Goal: Task Accomplishment & Management: Manage account settings

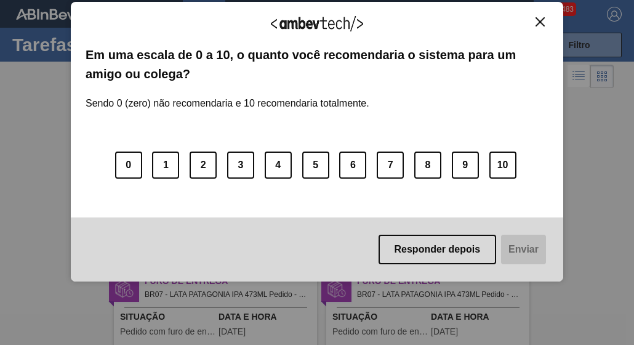
click at [540, 25] on img "Close" at bounding box center [540, 21] width 9 height 9
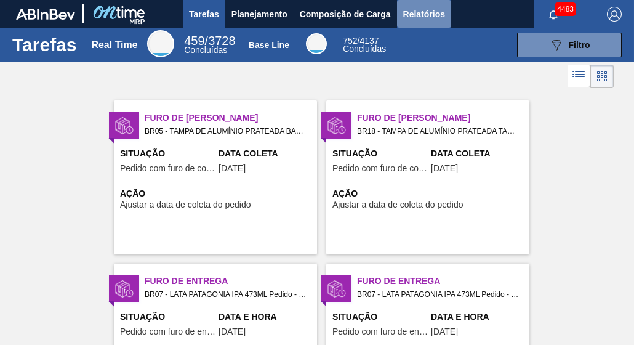
click at [414, 13] on span "Relatórios" at bounding box center [424, 14] width 42 height 15
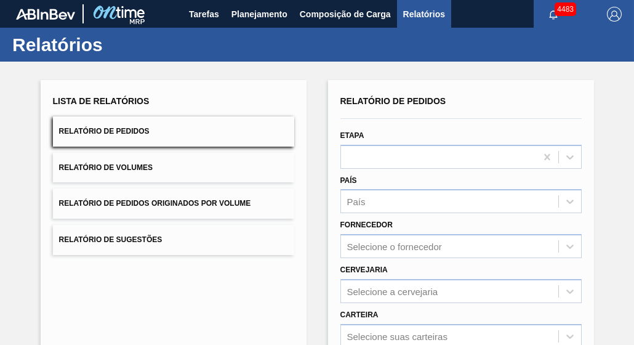
click at [521, 169] on div "País País" at bounding box center [460, 191] width 251 height 45
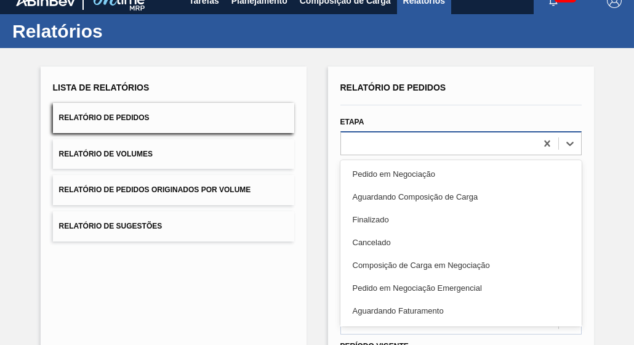
click at [507, 155] on div "option Pedido em Negociação focused, 1 of 20. 20 results available. Use Up and …" at bounding box center [460, 143] width 241 height 24
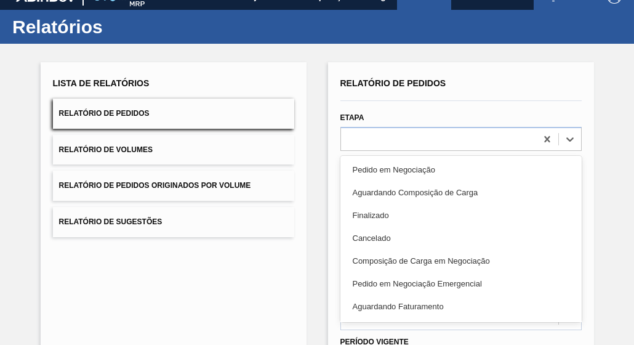
scroll to position [18, 0]
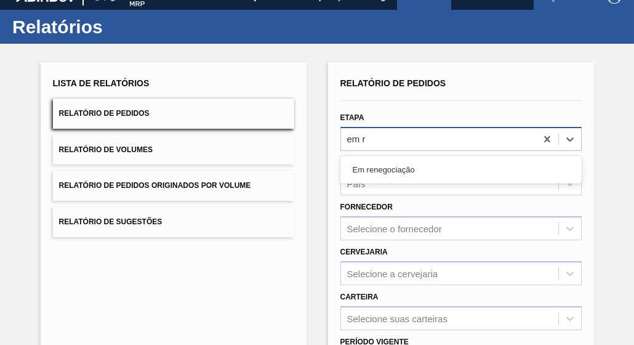
type input "em re"
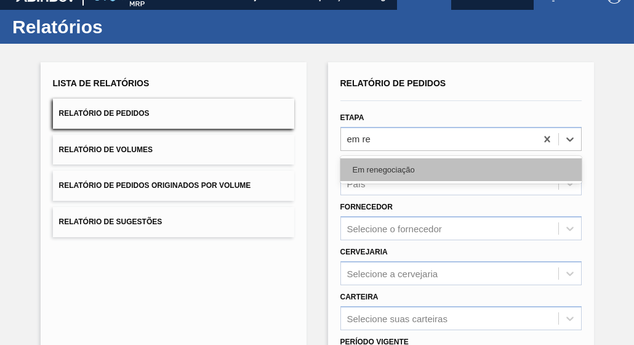
click at [470, 171] on div "Em renegociação" at bounding box center [460, 169] width 241 height 23
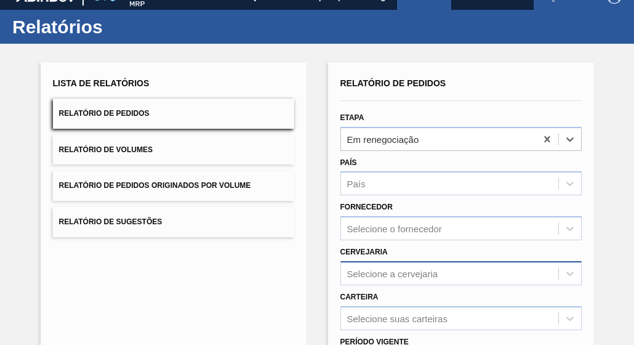
scroll to position [151, 0]
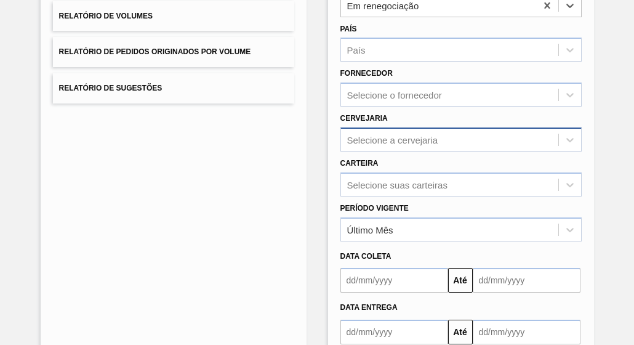
click at [392, 151] on div "Selecione a cervejaria" at bounding box center [460, 139] width 241 height 24
type input "lages"
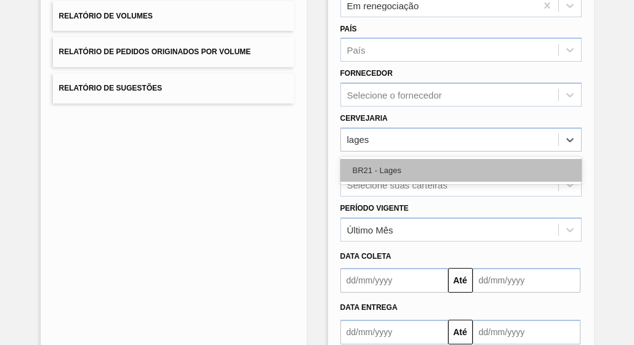
click at [417, 167] on div "BR21 - Lages" at bounding box center [460, 170] width 241 height 23
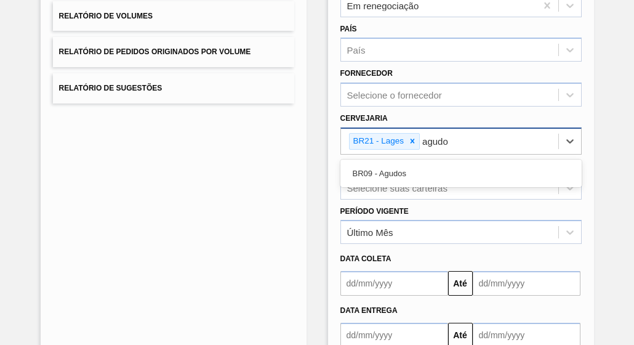
type input "agudos"
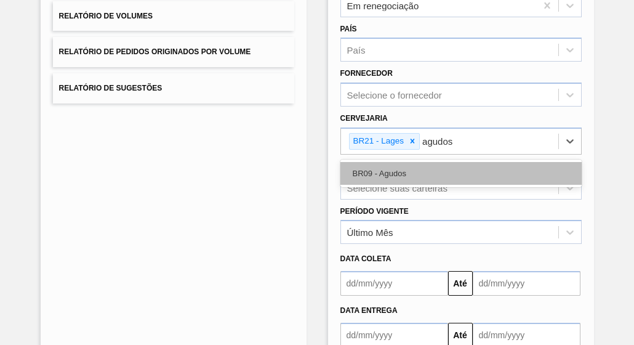
click at [432, 177] on div "BR09 - Agudos" at bounding box center [460, 173] width 241 height 23
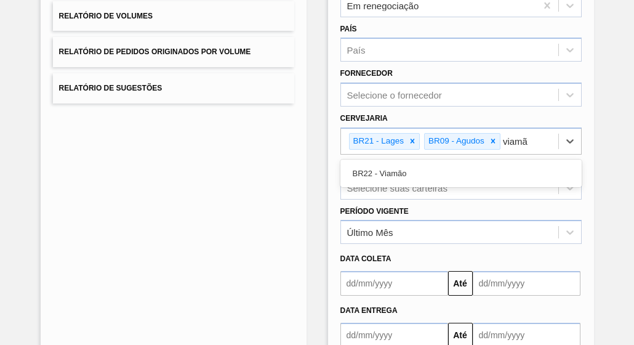
type input "viamão"
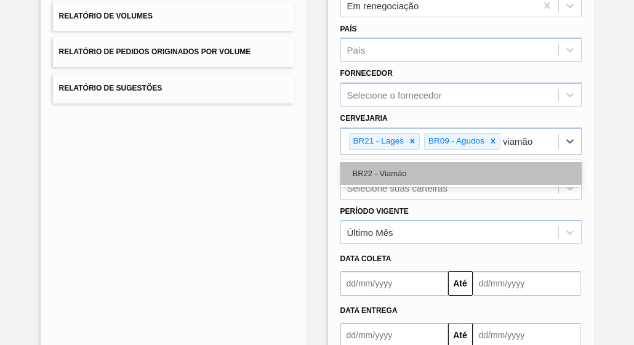
click at [432, 177] on div "BR22 - Viamão" at bounding box center [460, 173] width 241 height 23
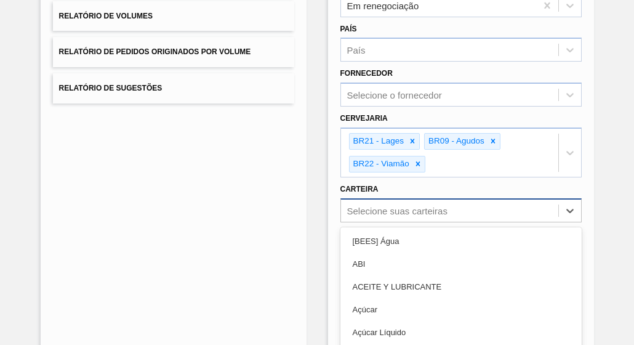
click at [373, 201] on div "option [BEES] Água focused, 1 of 101. 101 results available. Use Up and Down to…" at bounding box center [460, 210] width 241 height 24
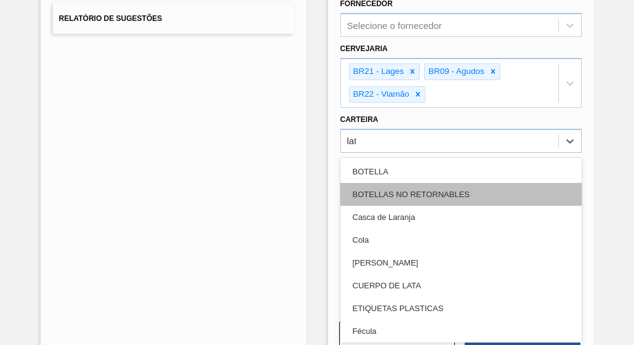
type input "lata"
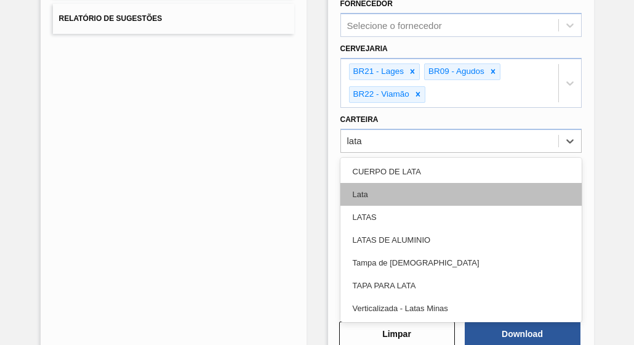
click at [373, 206] on div "LATAS" at bounding box center [460, 217] width 241 height 23
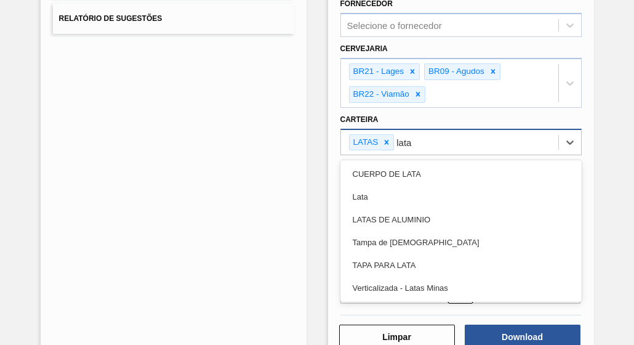
type input "latas"
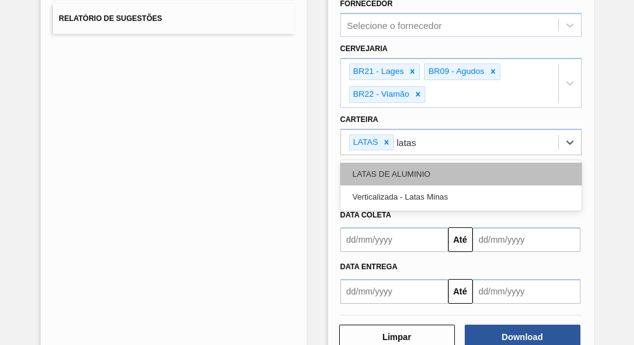
click at [456, 163] on div "LATAS DE ALUMINIO" at bounding box center [460, 174] width 241 height 23
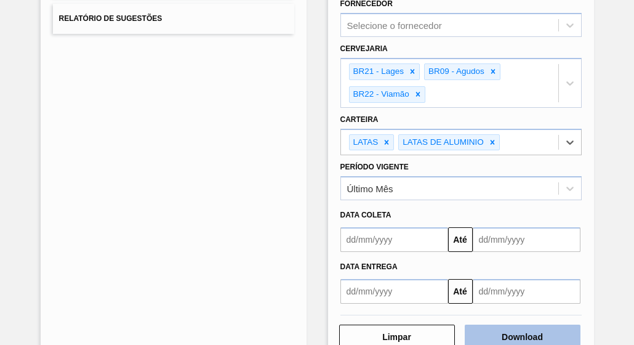
click at [516, 331] on button "Download" at bounding box center [523, 336] width 116 height 25
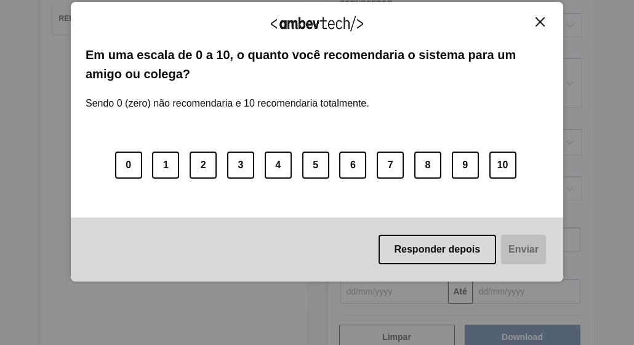
click at [537, 23] on img "Close" at bounding box center [540, 21] width 9 height 9
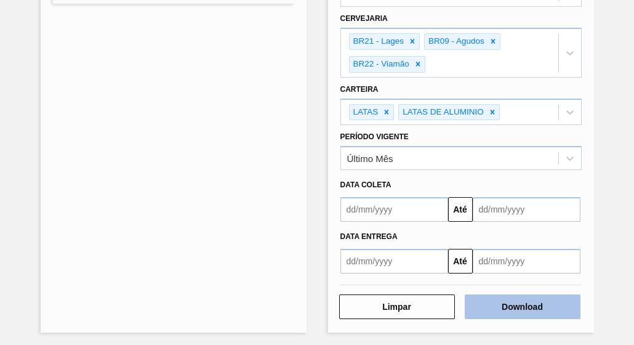
scroll to position [251, 0]
click at [531, 296] on button "Download" at bounding box center [523, 306] width 116 height 25
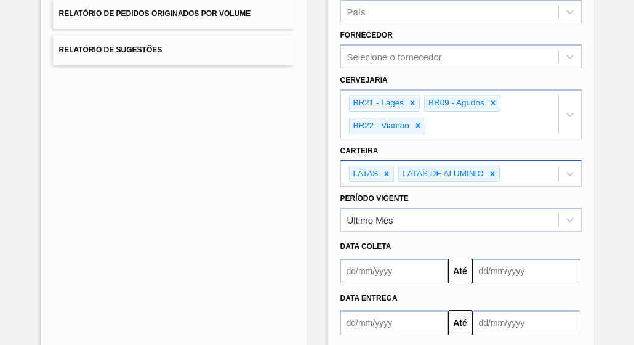
scroll to position [66, 0]
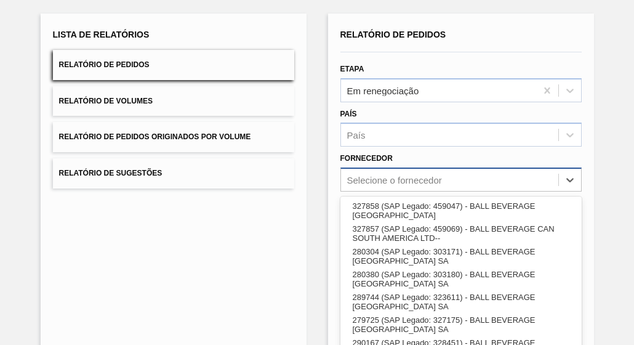
click at [440, 172] on div "option 327858 (SAP Legado: 459047) - BALL BEVERAGE CAN SOUTH AMERICA focused, 1…" at bounding box center [460, 179] width 241 height 24
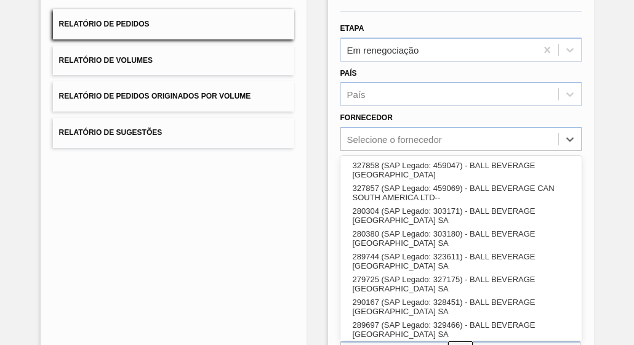
click at [309, 178] on div "Lista de Relatórios Relatório de Pedidos Relatório de Volumes Relatório de Pedi…" at bounding box center [317, 222] width 634 height 537
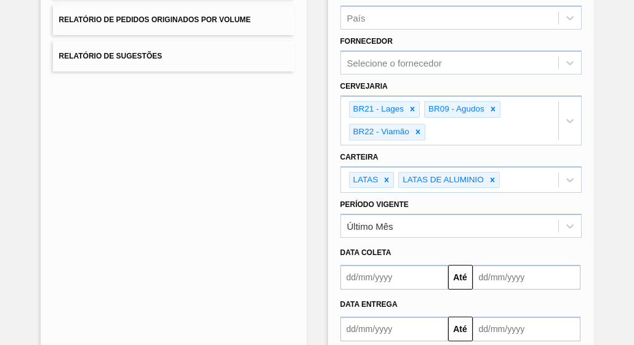
scroll to position [251, 0]
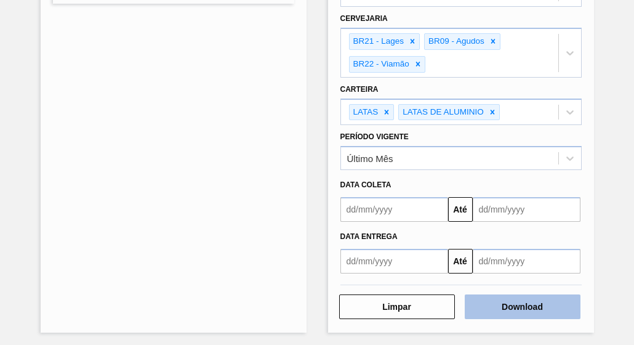
click at [542, 306] on button "Download" at bounding box center [523, 306] width 116 height 25
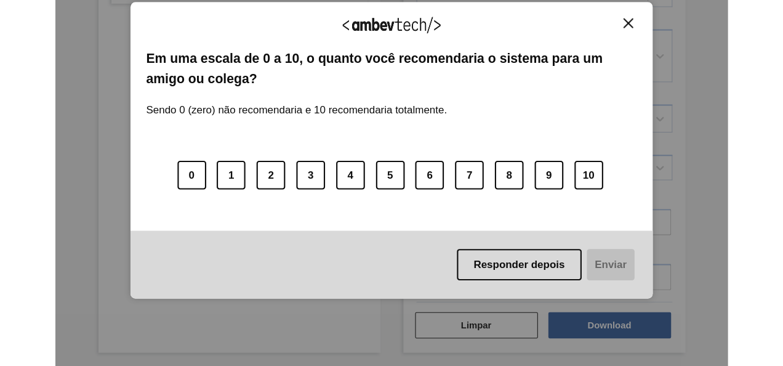
scroll to position [208, 0]
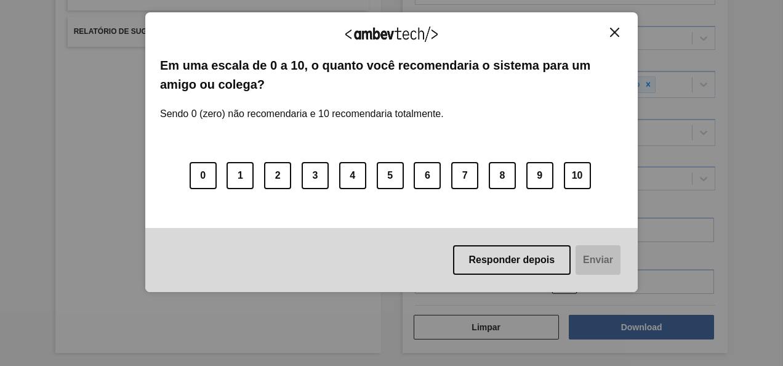
click at [621, 33] on button "Close" at bounding box center [614, 32] width 17 height 10
click at [611, 28] on img "Close" at bounding box center [614, 32] width 9 height 9
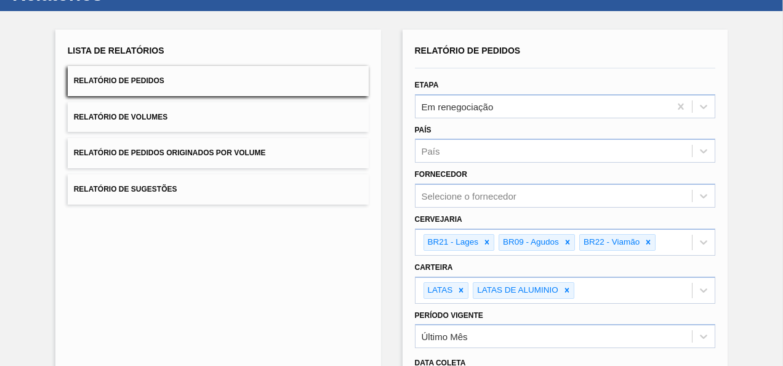
scroll to position [0, 0]
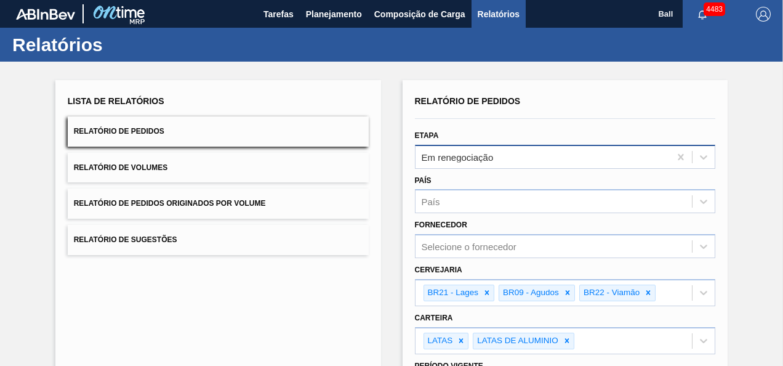
click at [497, 158] on div "Em renegociação" at bounding box center [543, 157] width 255 height 18
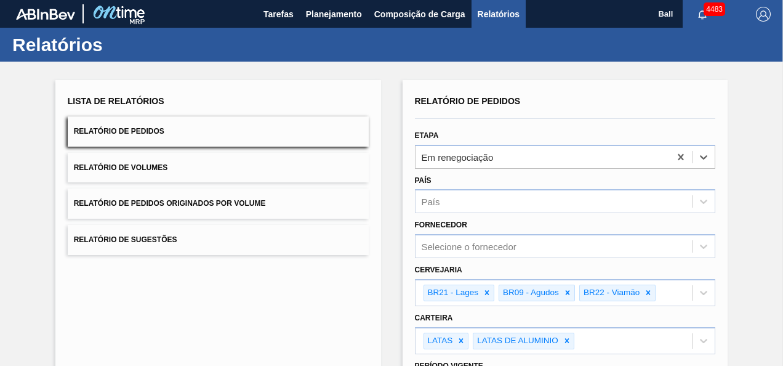
click at [501, 169] on div "País País" at bounding box center [565, 191] width 311 height 45
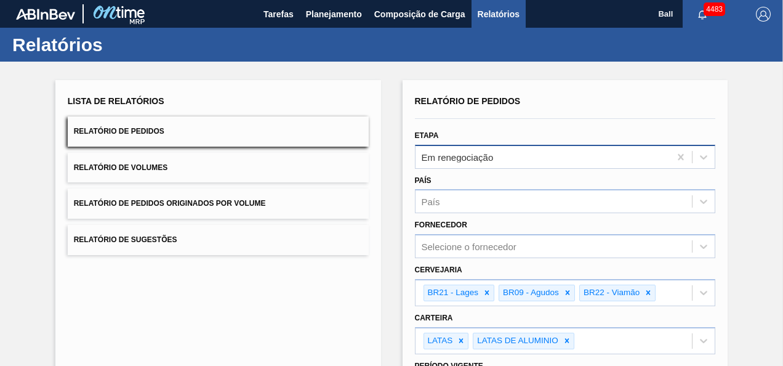
click at [497, 155] on div "Em renegociação" at bounding box center [543, 157] width 255 height 18
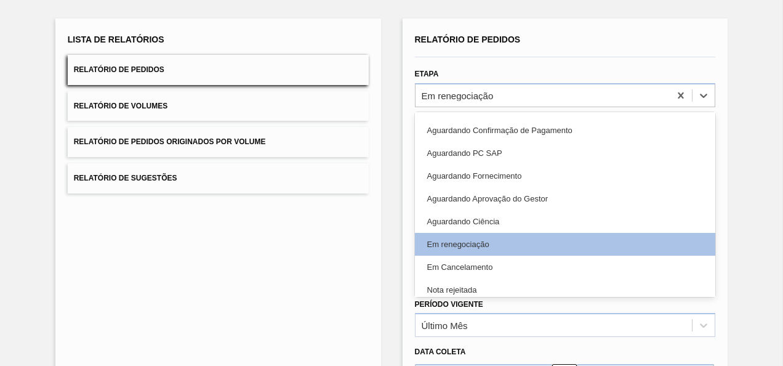
scroll to position [276, 0]
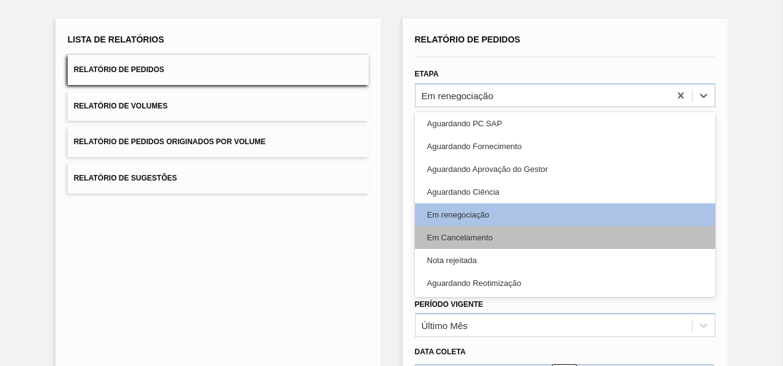
click at [497, 234] on div "Em Cancelamento" at bounding box center [565, 237] width 301 height 23
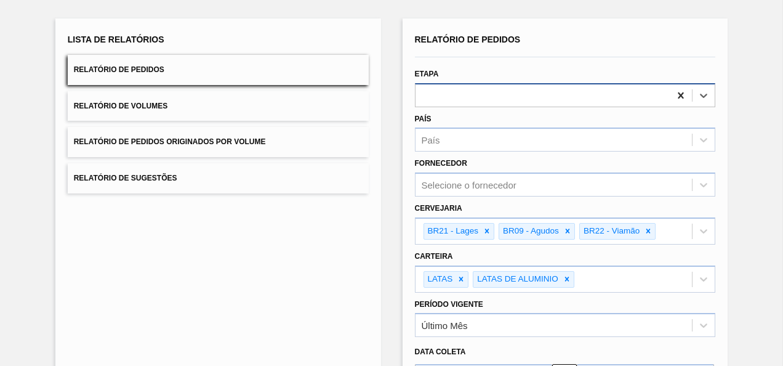
click at [678, 97] on icon at bounding box center [681, 95] width 6 height 6
click at [391, 210] on div "Lista de Relatórios Relatório de Pedidos Relatório de Volumes Relatório de Pedi…" at bounding box center [391, 257] width 783 height 515
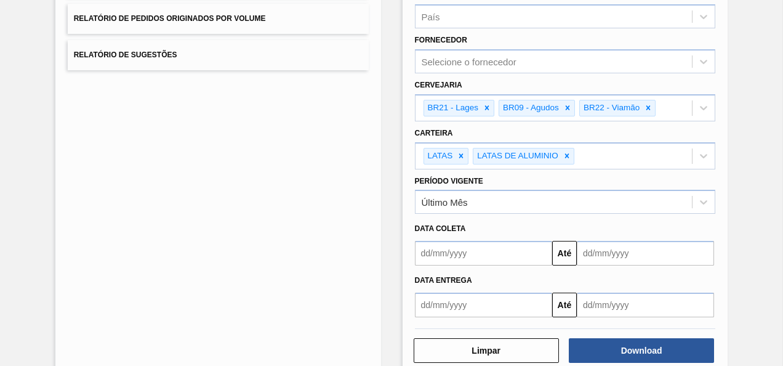
scroll to position [208, 0]
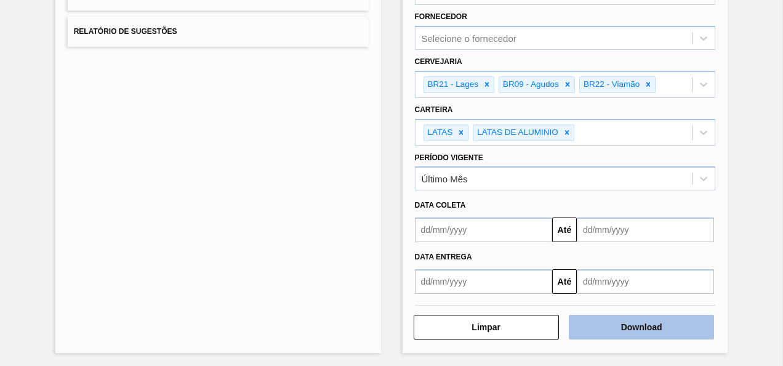
click at [612, 330] on button "Download" at bounding box center [641, 327] width 145 height 25
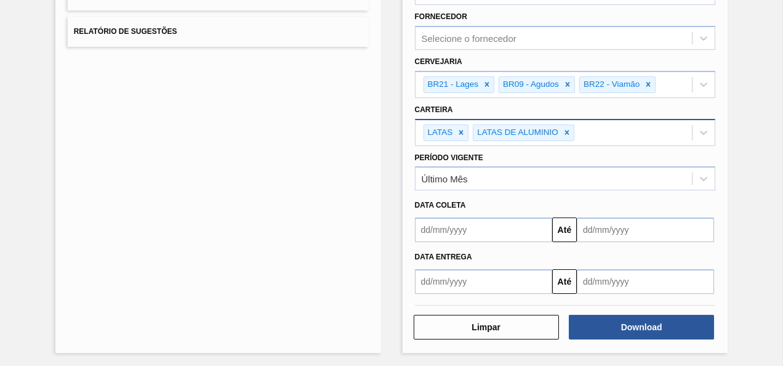
click at [619, 132] on div "LATAS LATAS DE ALUMINIO" at bounding box center [554, 132] width 277 height 25
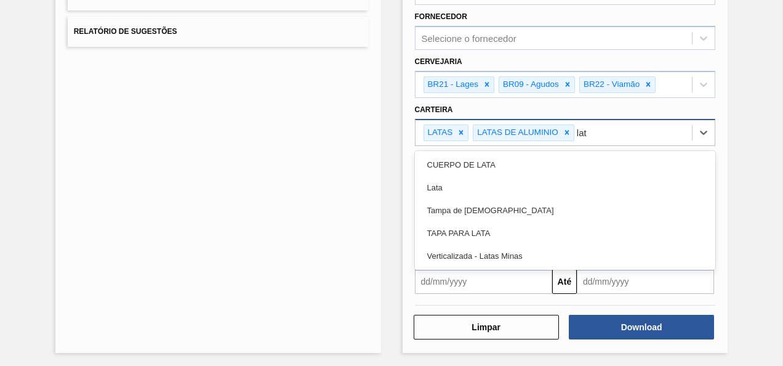
type input "lata"
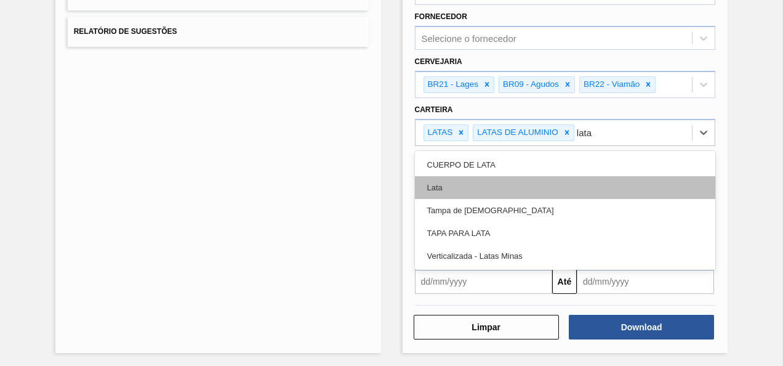
click at [494, 179] on div "Lata" at bounding box center [565, 187] width 301 height 23
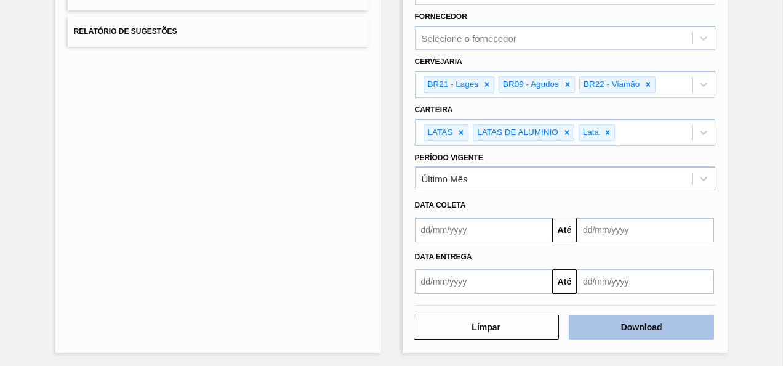
click at [619, 326] on button "Download" at bounding box center [641, 327] width 145 height 25
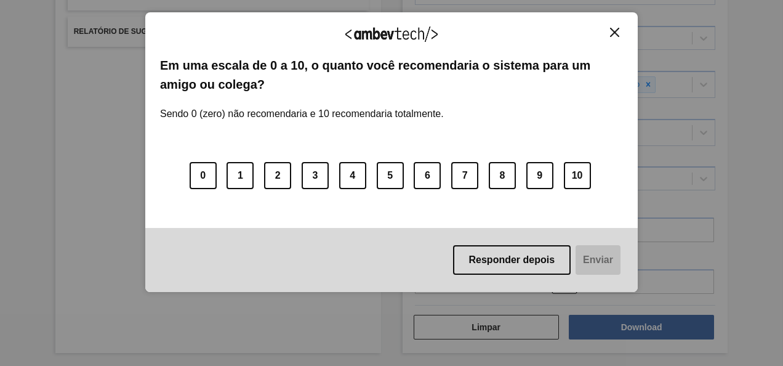
scroll to position [85, 0]
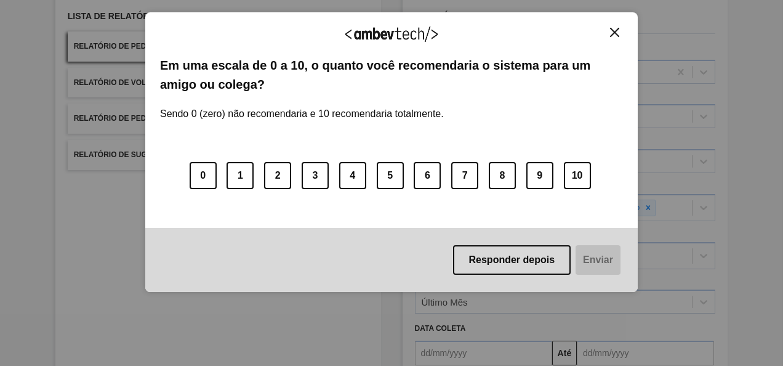
click at [611, 33] on img "Close" at bounding box center [614, 32] width 9 height 9
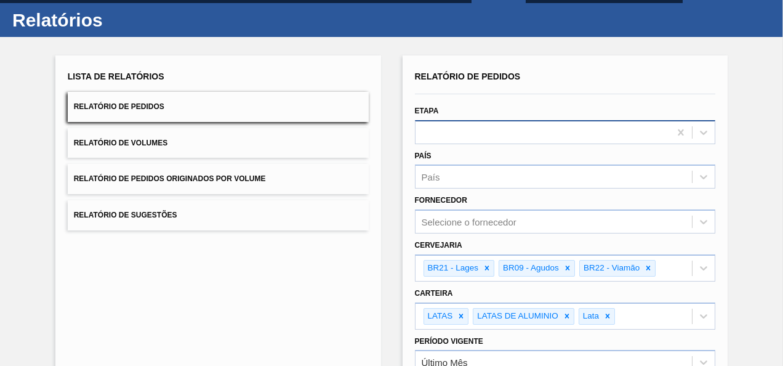
scroll to position [0, 0]
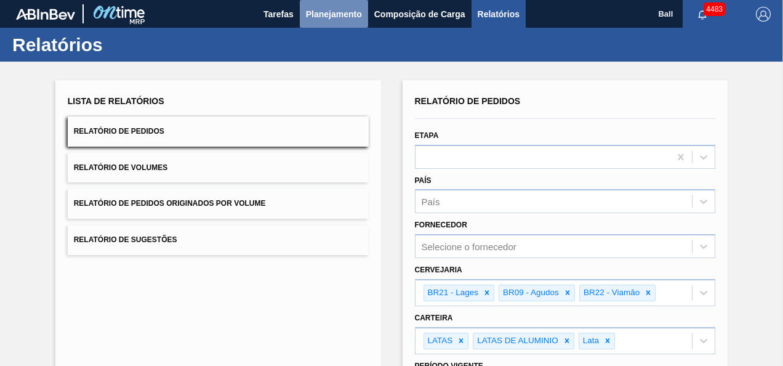
click at [310, 11] on span "Planejamento" at bounding box center [334, 14] width 56 height 15
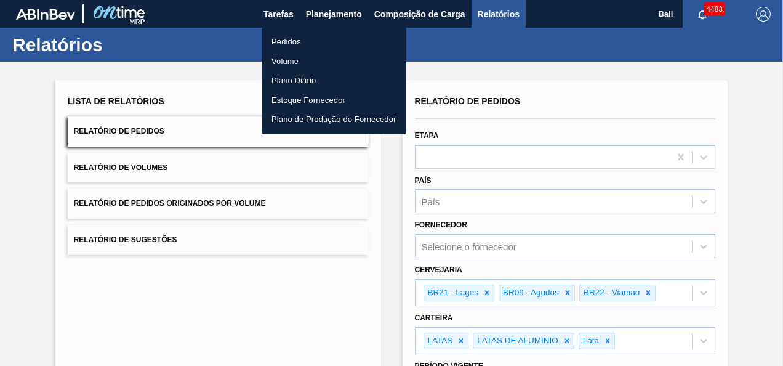
click at [320, 39] on li "Pedidos" at bounding box center [334, 42] width 145 height 20
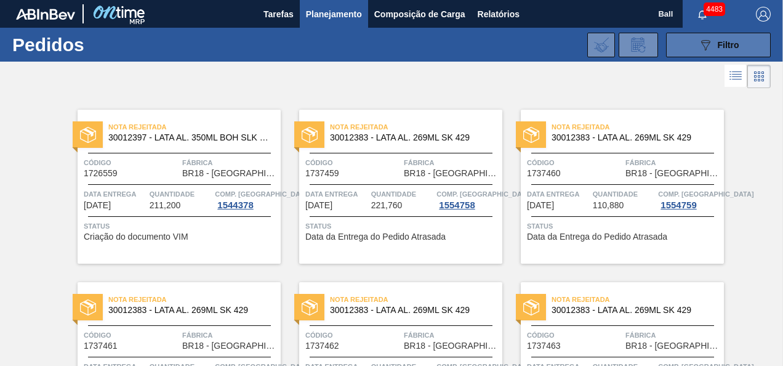
click at [703, 41] on icon "089F7B8B-B2A5-4AFE-B5C0-19BA573D28AC" at bounding box center [705, 45] width 15 height 15
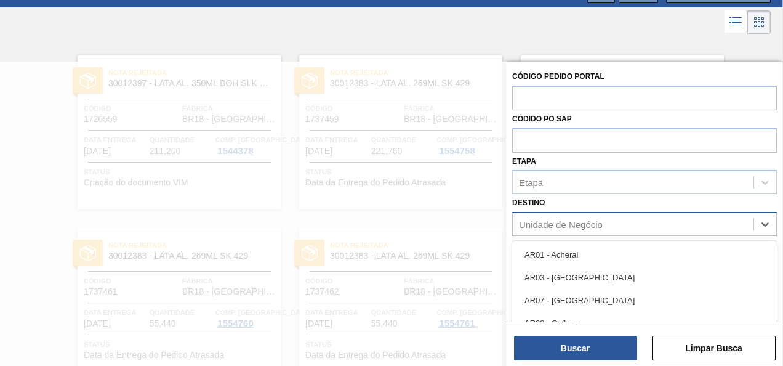
click at [624, 228] on div "Unidade de Negócio" at bounding box center [633, 224] width 241 height 18
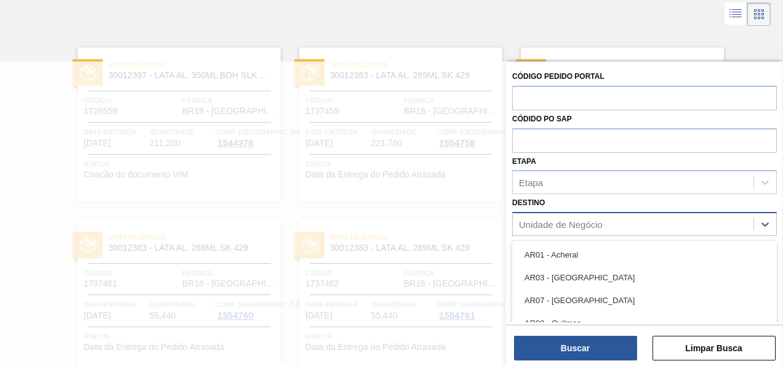
scroll to position [64, 0]
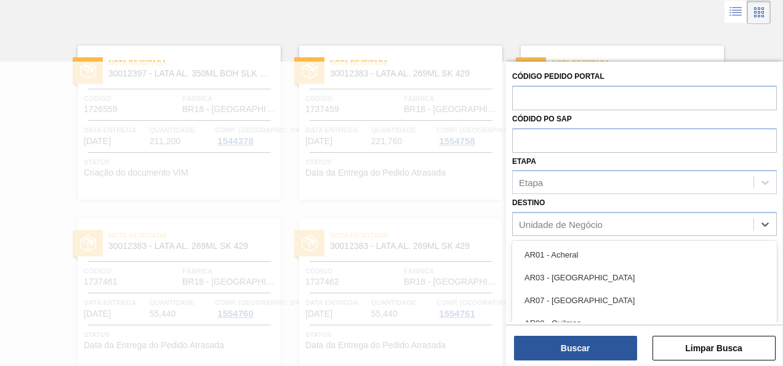
click at [586, 198] on div "Destino option AR01 - Acheral focused, 1 of 92. 92 results available. Use Up an…" at bounding box center [644, 215] width 265 height 42
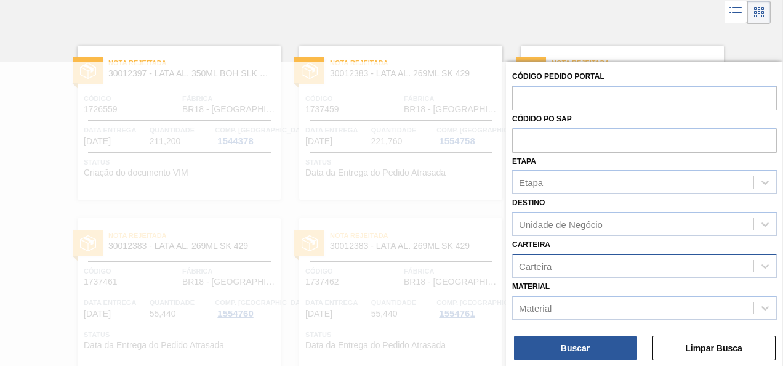
click at [581, 261] on div "Carteira" at bounding box center [633, 266] width 241 height 18
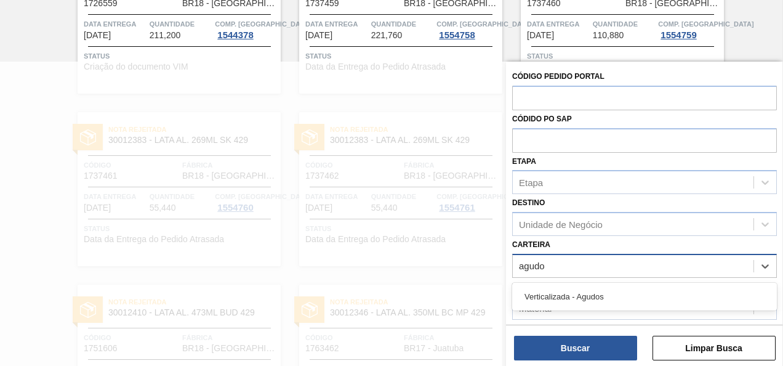
type input "agudos"
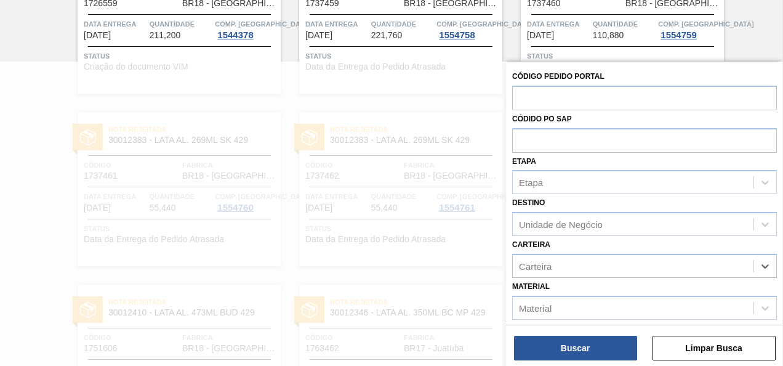
drag, startPoint x: 552, startPoint y: 262, endPoint x: 492, endPoint y: 263, distance: 59.1
click at [506, 263] on div "Código Pedido Portal Códido PO SAP Etapa Etapa Destino Unidade de Negócio Carte…" at bounding box center [644, 245] width 277 height 366
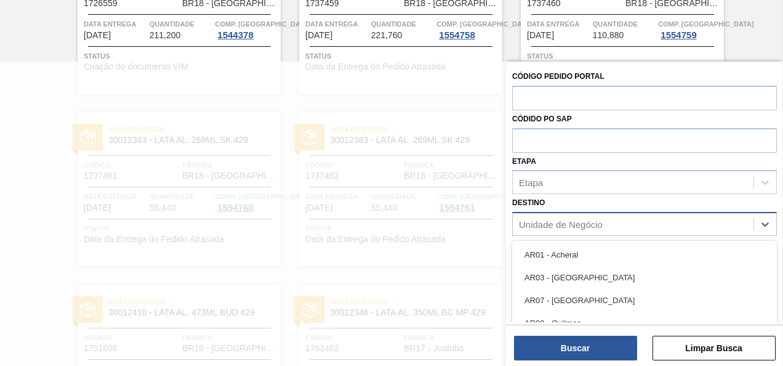
scroll to position [235, 0]
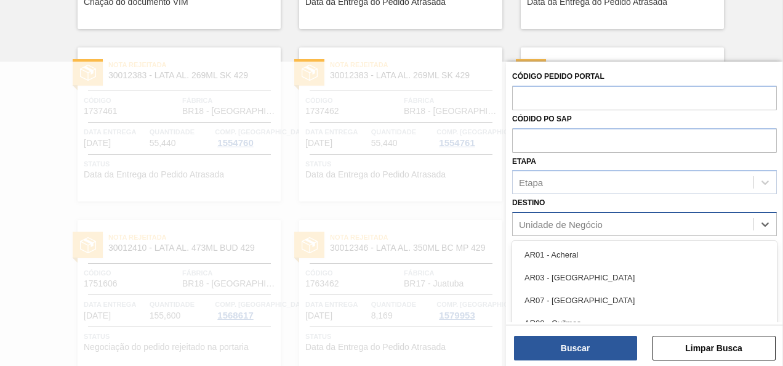
click at [556, 230] on div "Unidade de Negócio" at bounding box center [633, 224] width 241 height 18
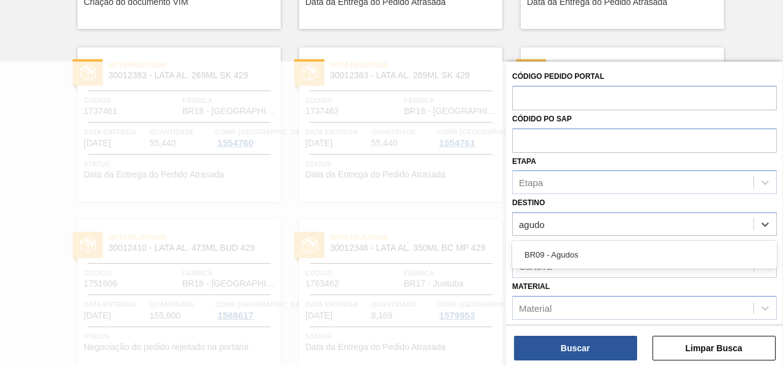
type input "agudos"
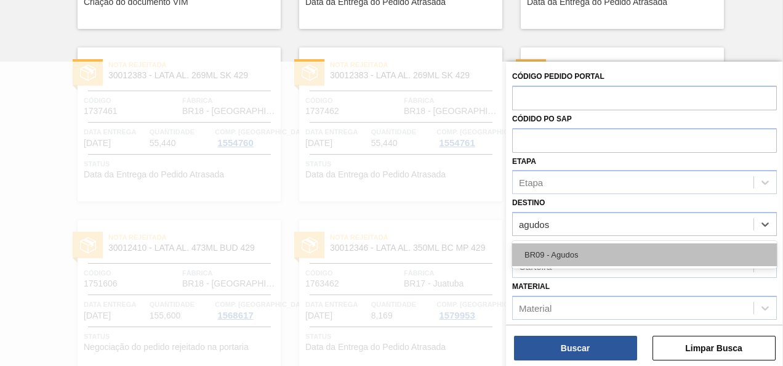
click at [592, 251] on div "BR09 - Agudos" at bounding box center [644, 254] width 265 height 23
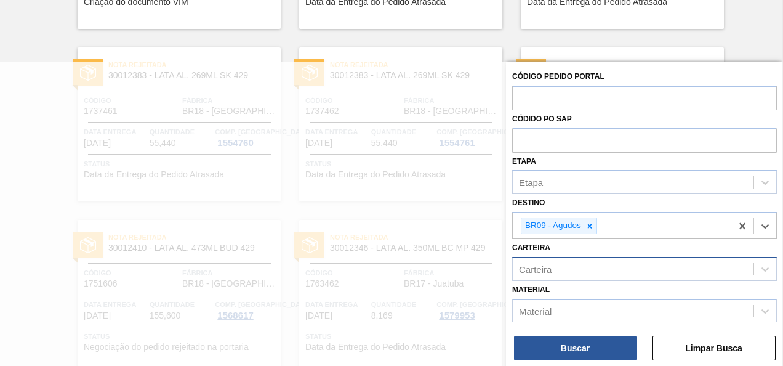
scroll to position [343, 0]
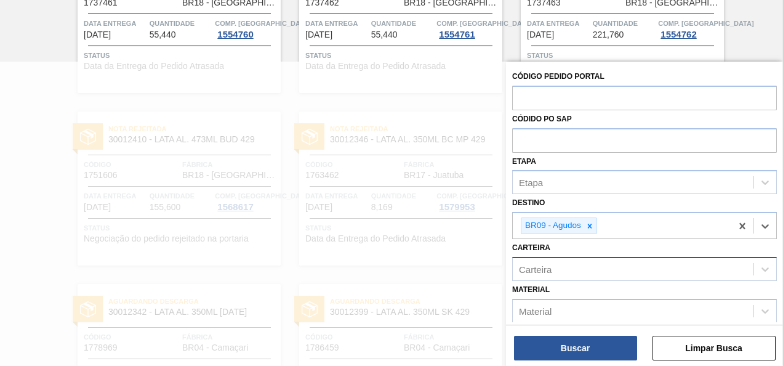
click at [595, 266] on div "Carteira" at bounding box center [633, 269] width 241 height 18
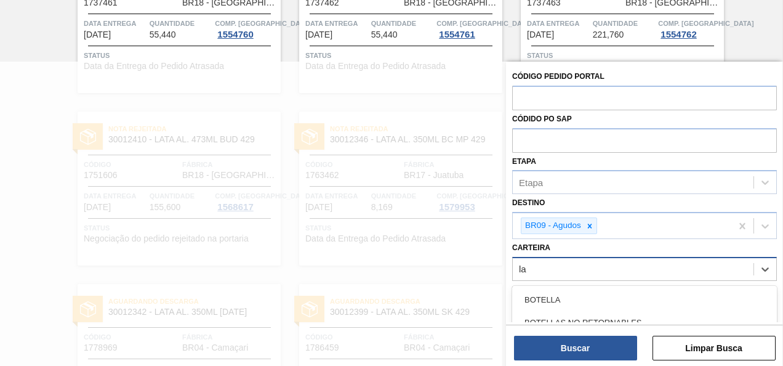
type input "lat"
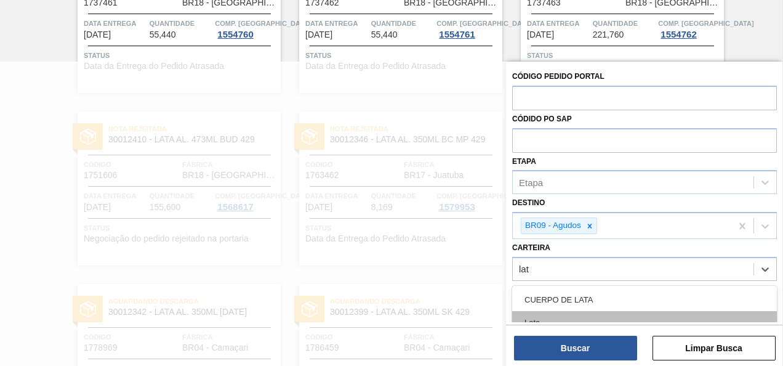
click at [557, 315] on div "Lata" at bounding box center [644, 322] width 265 height 23
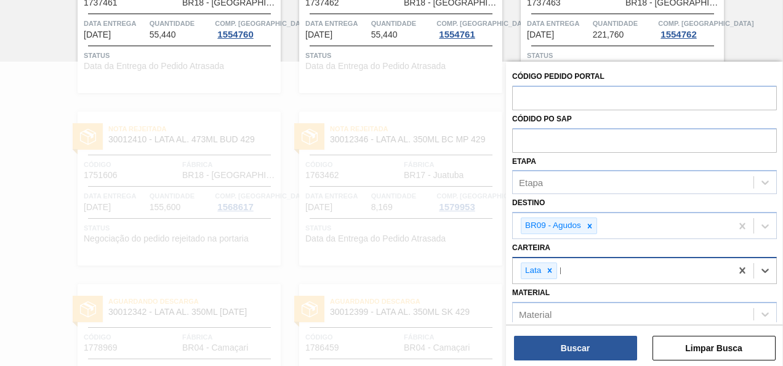
scroll to position [454, 0]
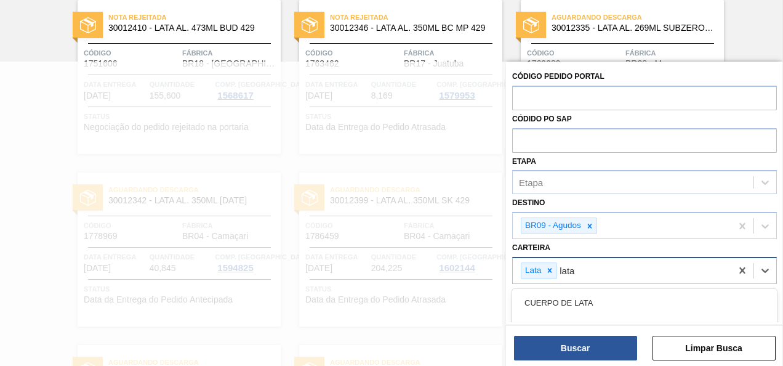
type input "latas"
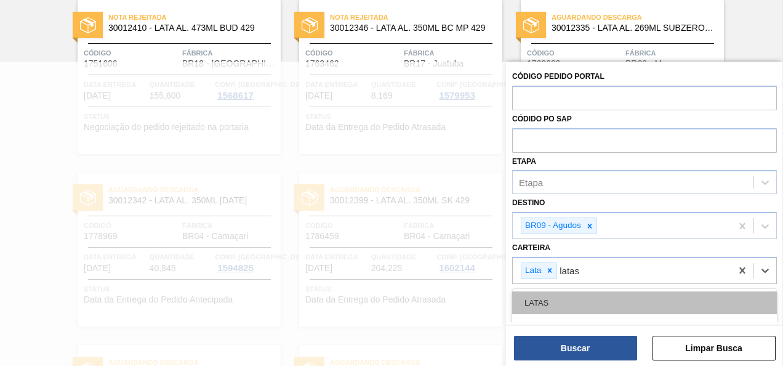
click at [581, 295] on div "LATAS" at bounding box center [644, 302] width 265 height 23
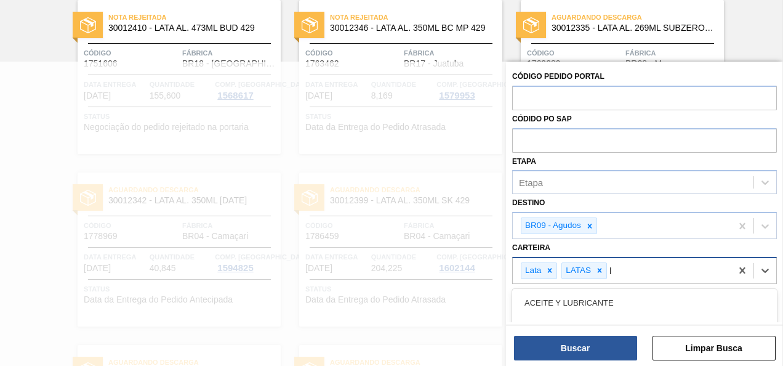
scroll to position [565, 0]
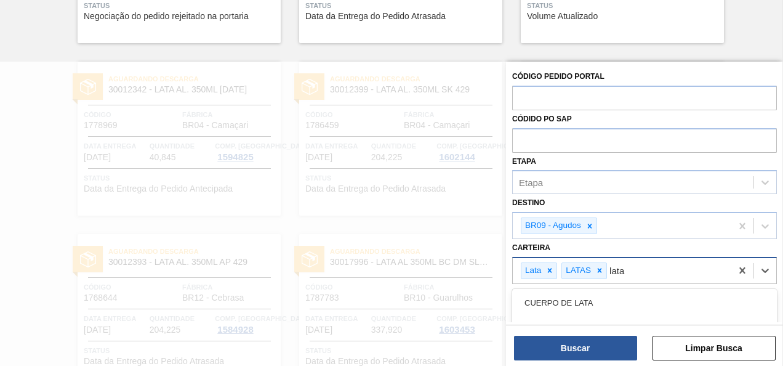
type input "latas"
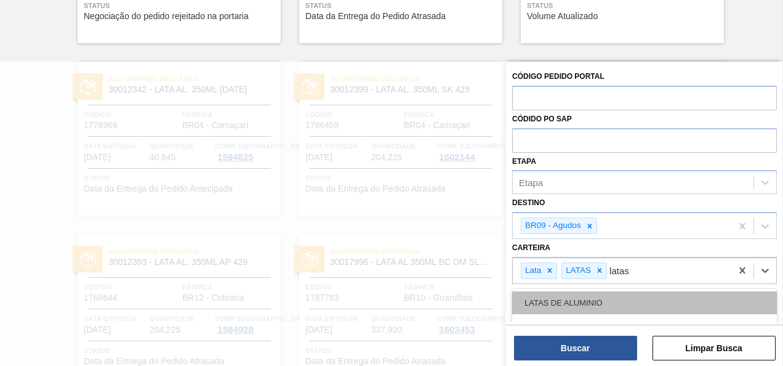
click at [633, 297] on div "LATAS DE ALUMINIO" at bounding box center [644, 302] width 265 height 23
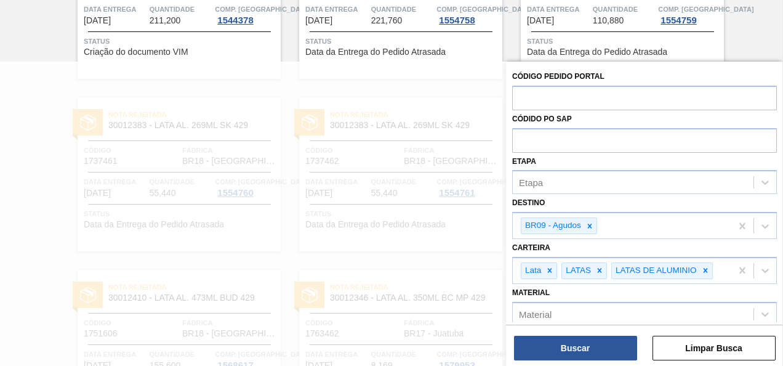
scroll to position [134, 0]
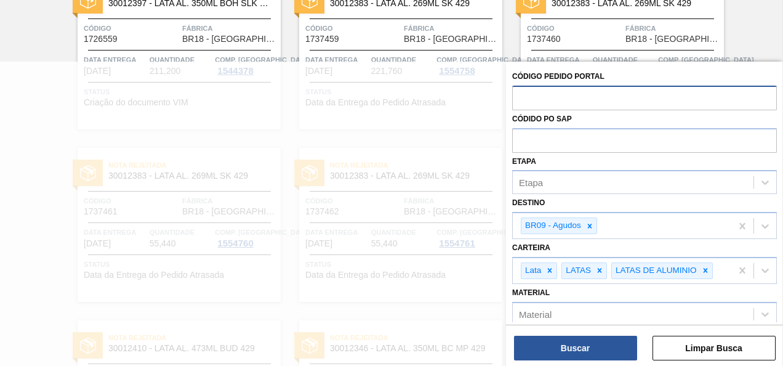
click at [561, 94] on input "text" at bounding box center [644, 97] width 265 height 23
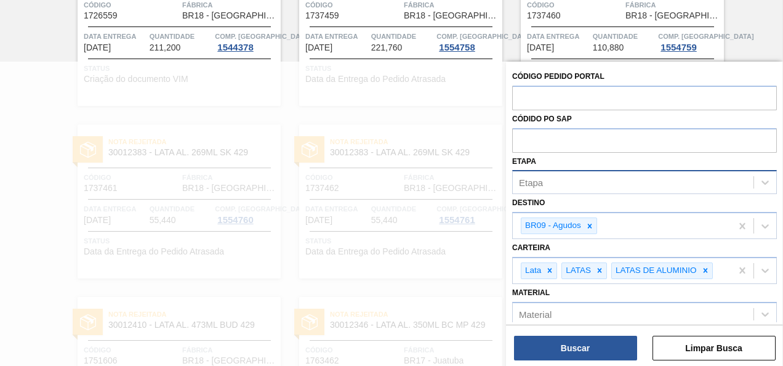
click at [572, 182] on div "Etapa" at bounding box center [633, 183] width 241 height 18
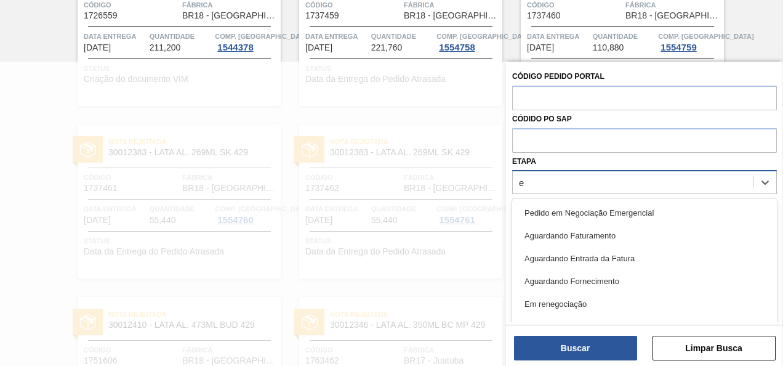
type input "en"
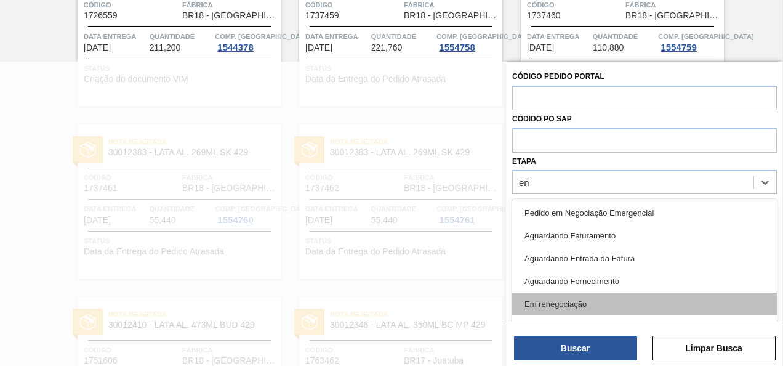
click at [574, 297] on div "Em renegociação" at bounding box center [644, 303] width 265 height 23
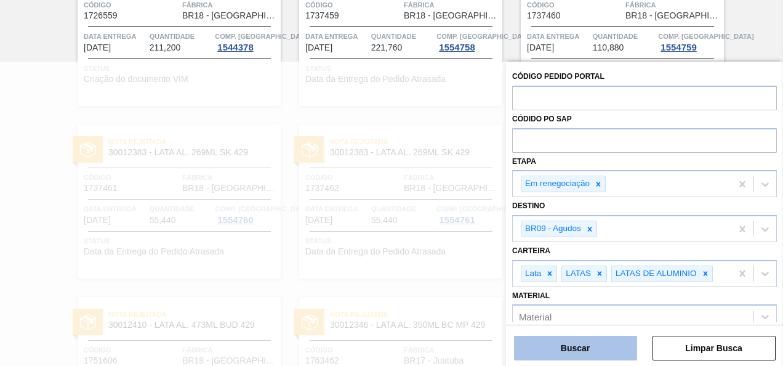
click at [593, 351] on button "Buscar" at bounding box center [575, 347] width 123 height 25
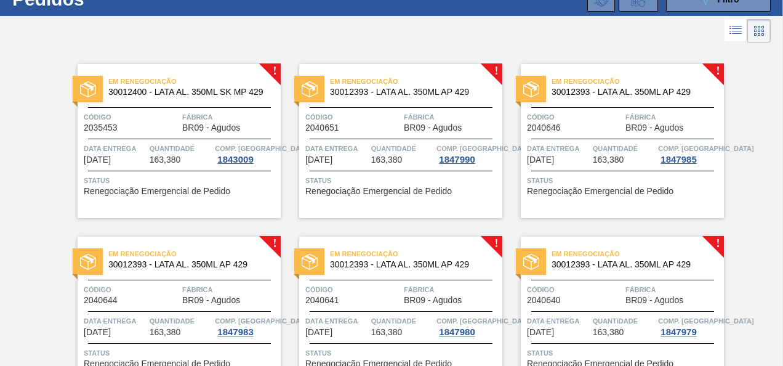
scroll to position [34, 0]
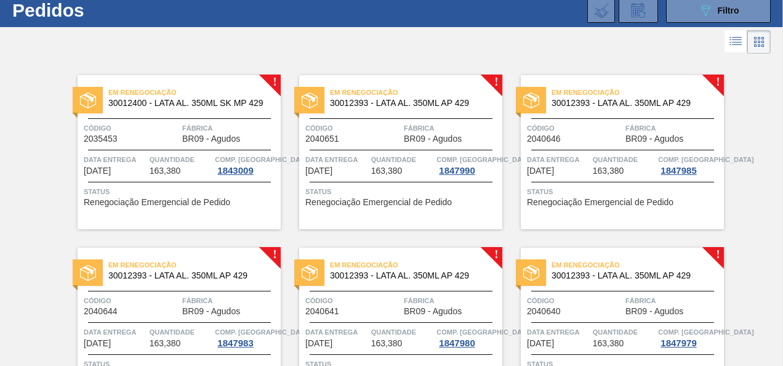
click at [116, 98] on span "30012400 - LATA AL. 350ML SK MP 429" at bounding box center [189, 102] width 163 height 9
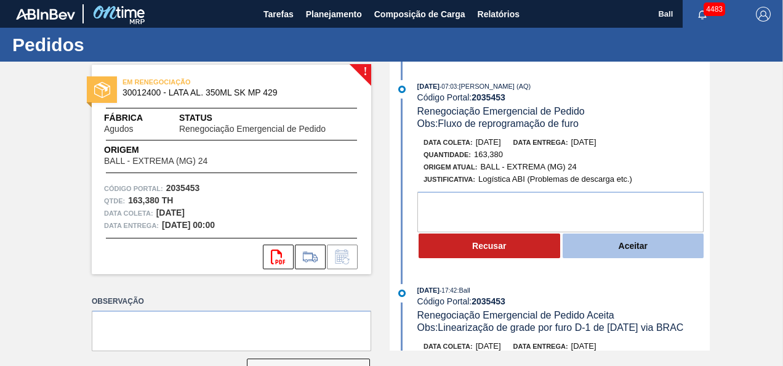
click at [617, 248] on button "Aceitar" at bounding box center [634, 245] width 142 height 25
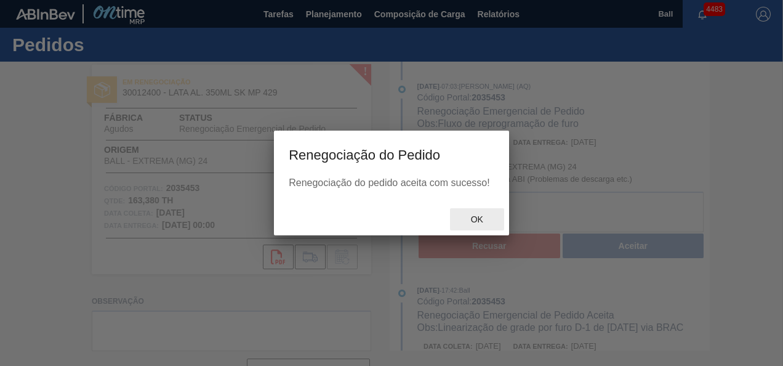
click at [474, 220] on span "Ok" at bounding box center [477, 219] width 32 height 10
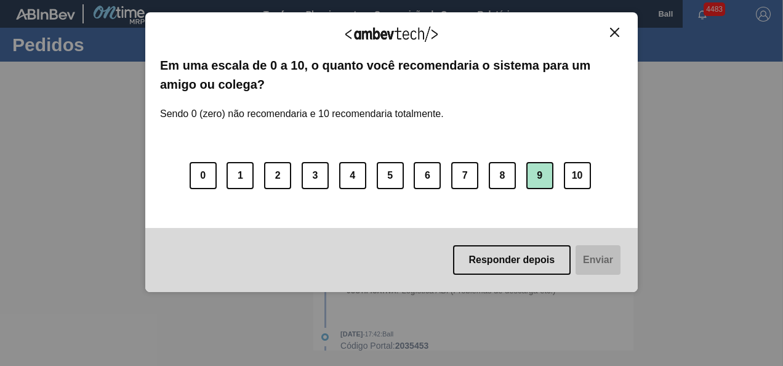
click at [529, 173] on button "9" at bounding box center [539, 175] width 27 height 27
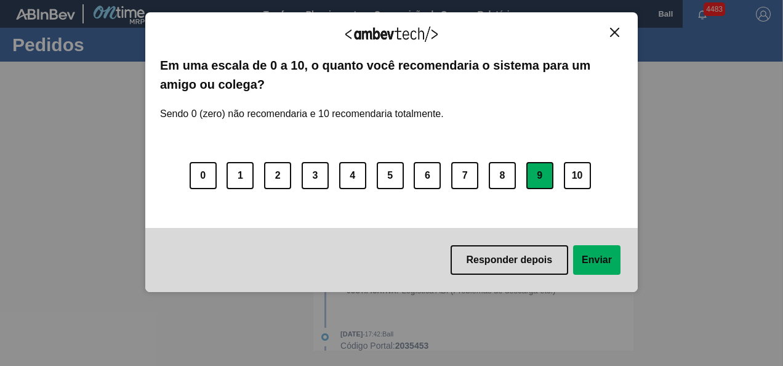
click at [608, 258] on button "Enviar" at bounding box center [596, 260] width 47 height 30
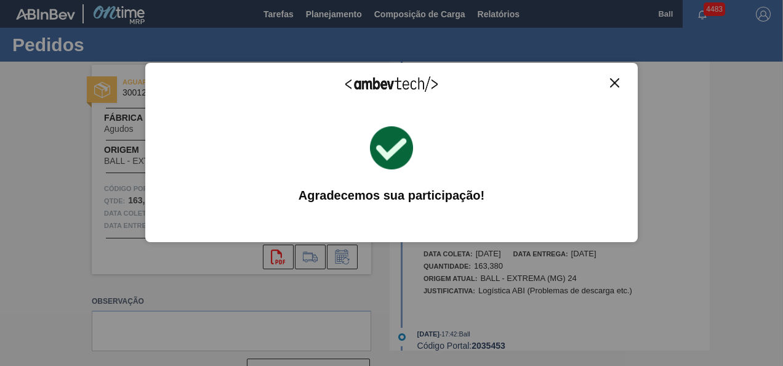
click at [615, 84] on img "Close" at bounding box center [614, 82] width 9 height 9
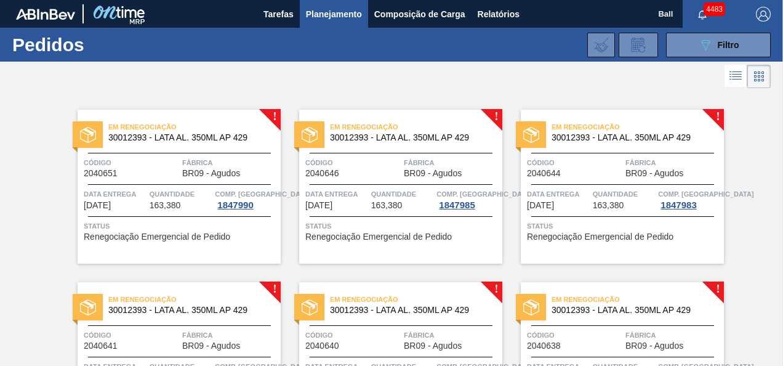
click icon
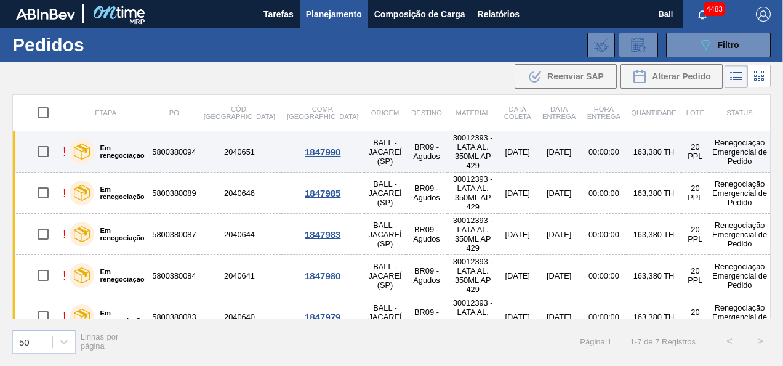
click input "checkbox"
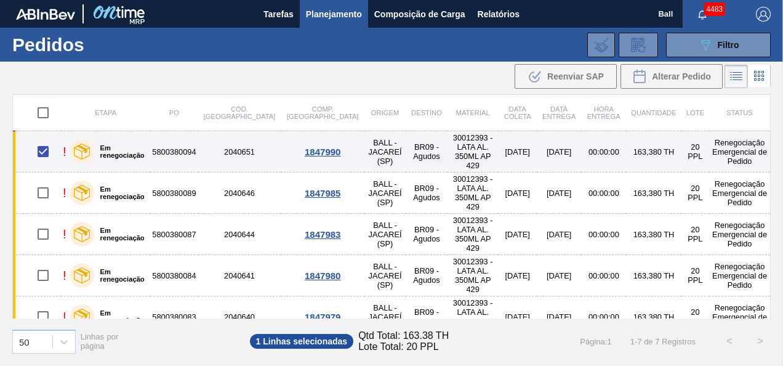
click input "checkbox"
checkbox input "false"
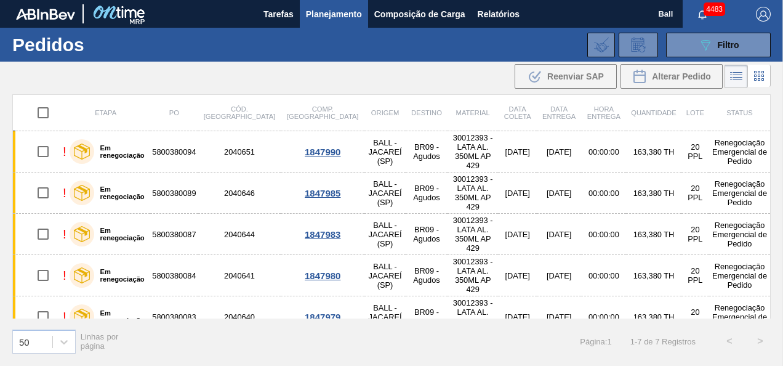
click div ".b{fill:var(--color-action-default)} Reenviar SAP Alterar Pedido"
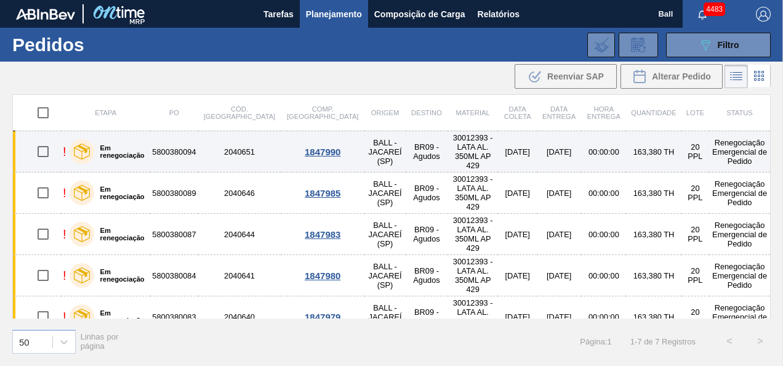
click td "5800380094"
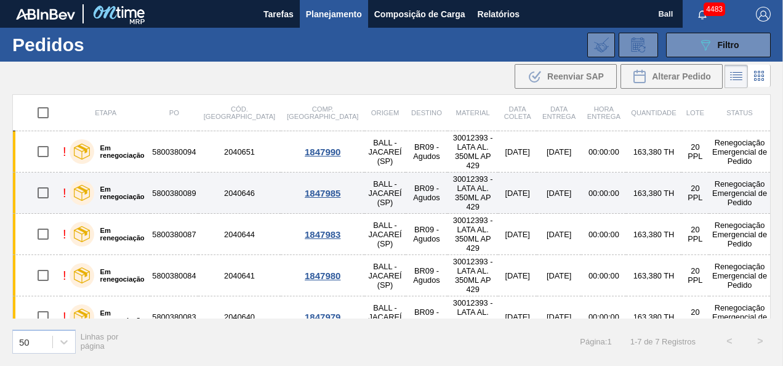
click td "5800380089"
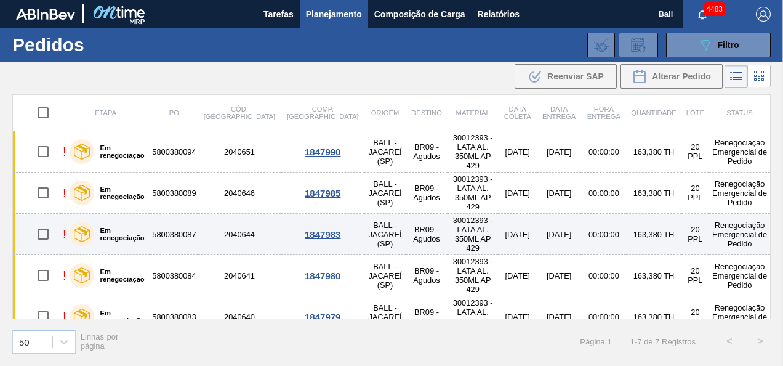
click td "2040644"
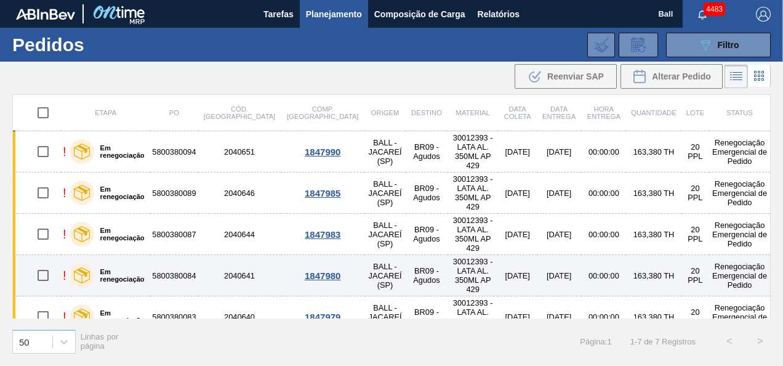
click td "5800380084"
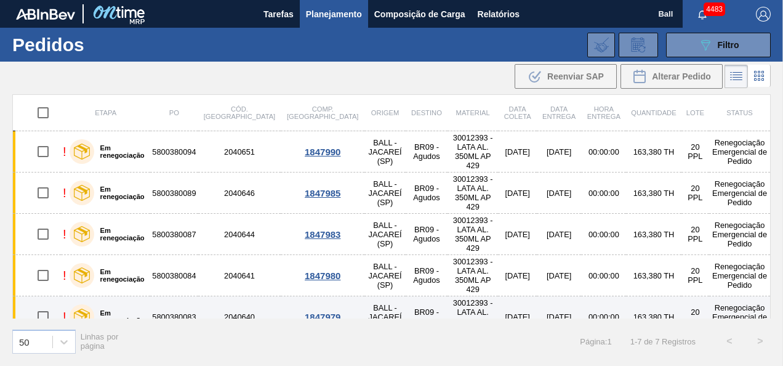
click td "5800380083"
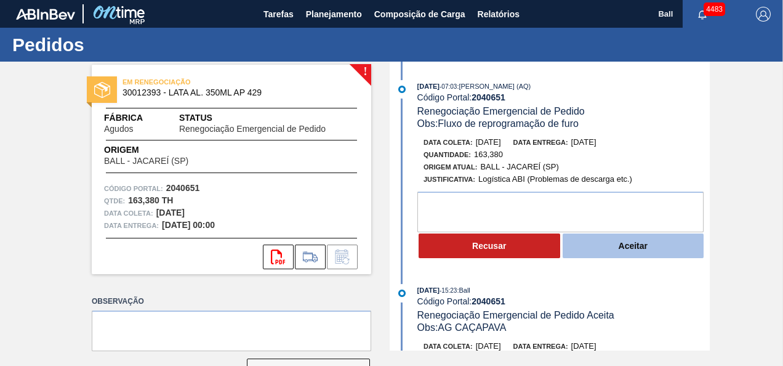
click at [633, 239] on button "Aceitar" at bounding box center [634, 245] width 142 height 25
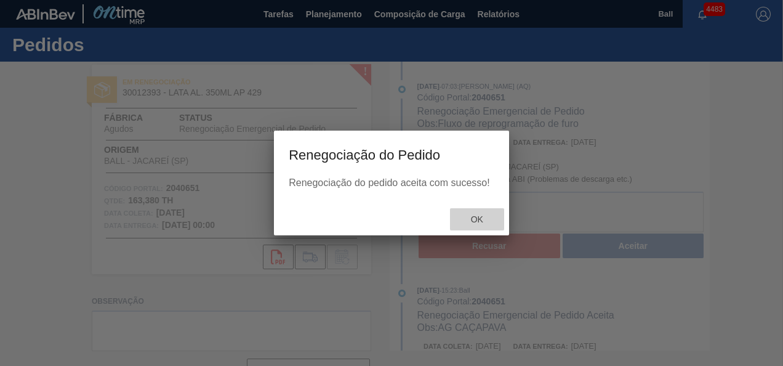
click at [474, 223] on span "Ok" at bounding box center [477, 219] width 32 height 10
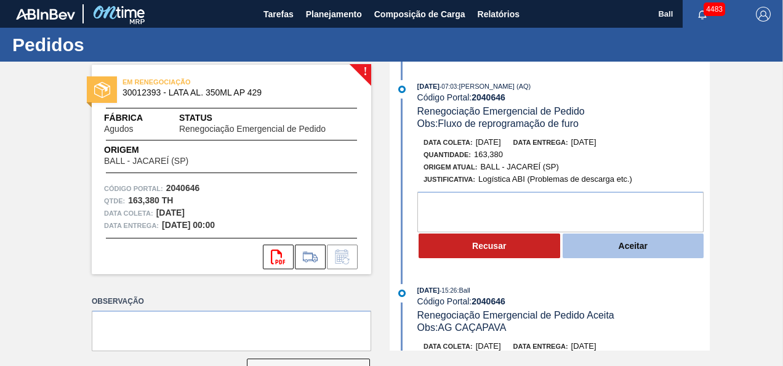
click at [643, 241] on button "Aceitar" at bounding box center [634, 245] width 142 height 25
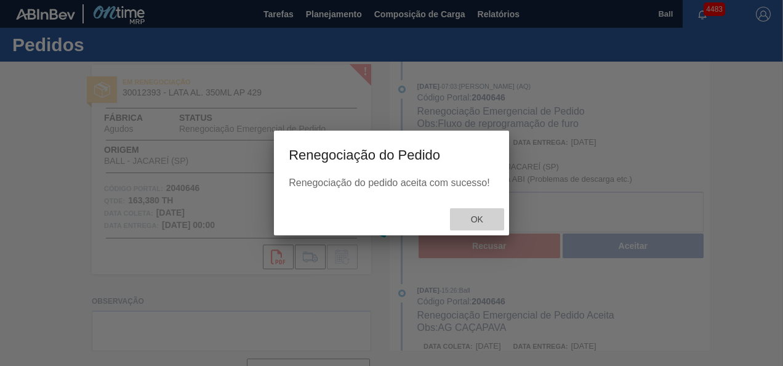
click at [474, 214] on div "Ok" at bounding box center [477, 219] width 54 height 23
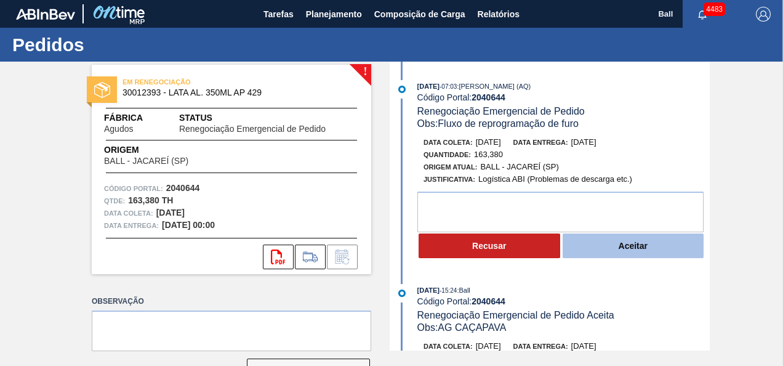
click at [628, 252] on button "Aceitar" at bounding box center [634, 245] width 142 height 25
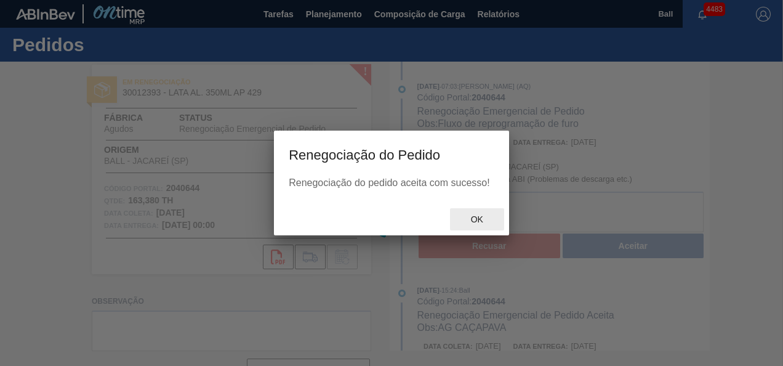
click at [479, 216] on span "Ok" at bounding box center [477, 219] width 32 height 10
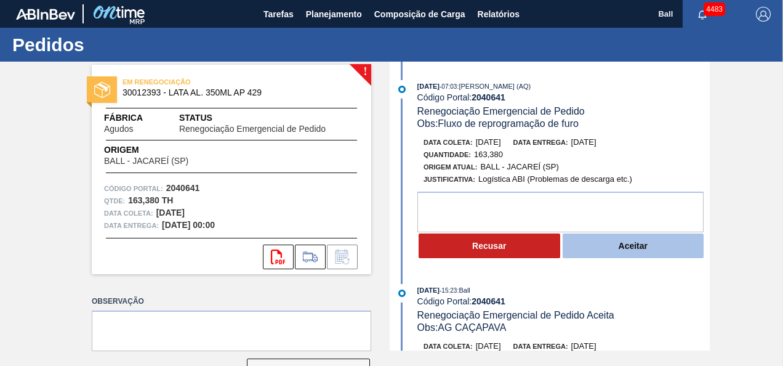
click at [598, 246] on button "Aceitar" at bounding box center [634, 245] width 142 height 25
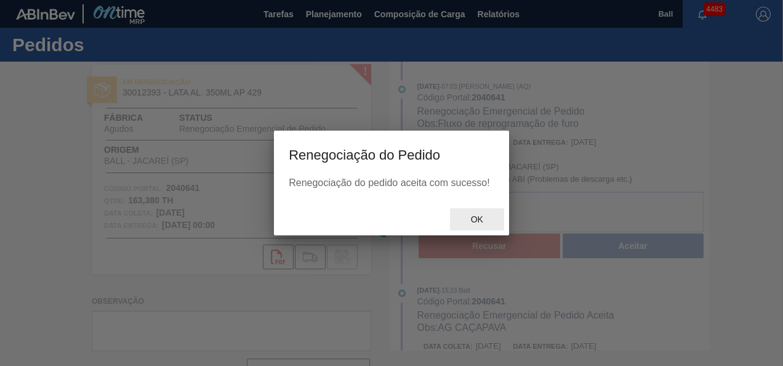
click at [475, 222] on span "Ok" at bounding box center [477, 219] width 32 height 10
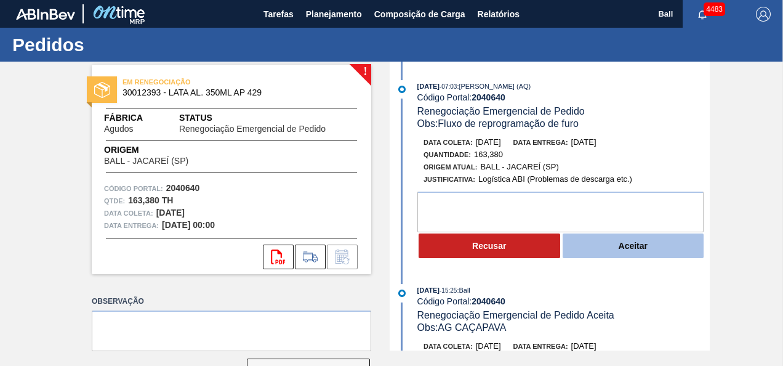
click at [683, 254] on button "Aceitar" at bounding box center [634, 245] width 142 height 25
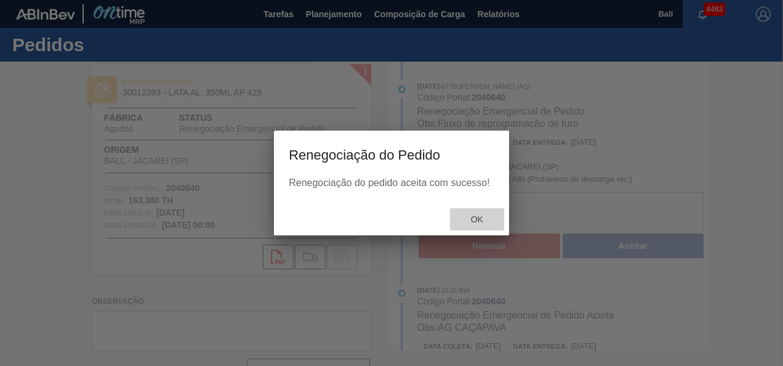
click at [478, 220] on span "Ok" at bounding box center [477, 219] width 32 height 10
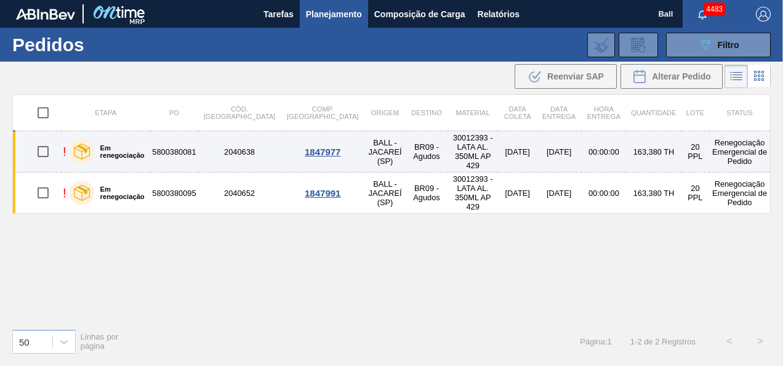
click at [188, 147] on td "5800380081" at bounding box center [173, 151] width 47 height 41
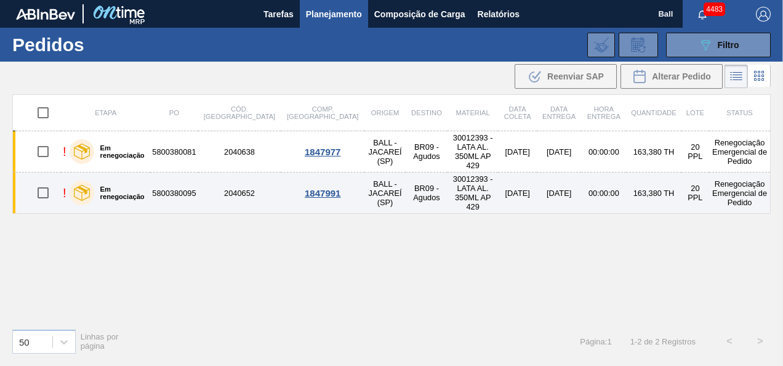
click at [174, 179] on td "5800380095" at bounding box center [173, 192] width 47 height 41
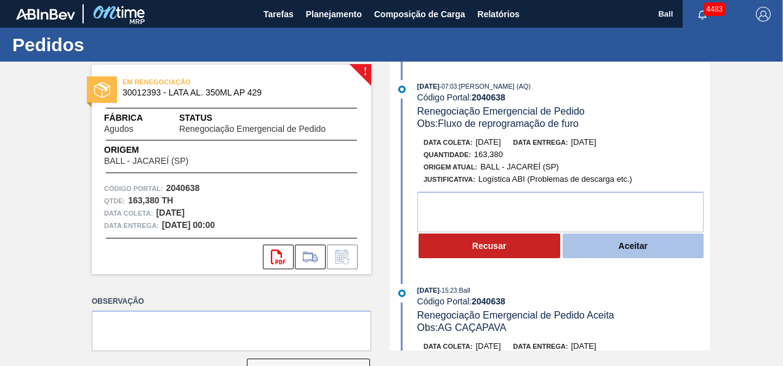
click at [646, 252] on button "Aceitar" at bounding box center [634, 245] width 142 height 25
click at [622, 245] on button "Aceitar" at bounding box center [634, 245] width 142 height 25
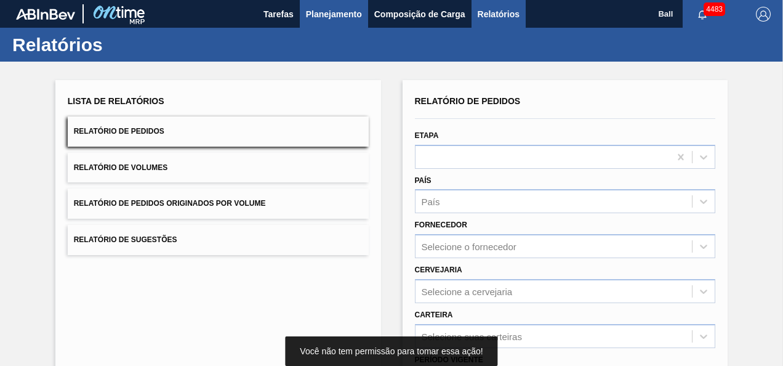
click at [327, 13] on span "Planejamento" at bounding box center [334, 14] width 56 height 15
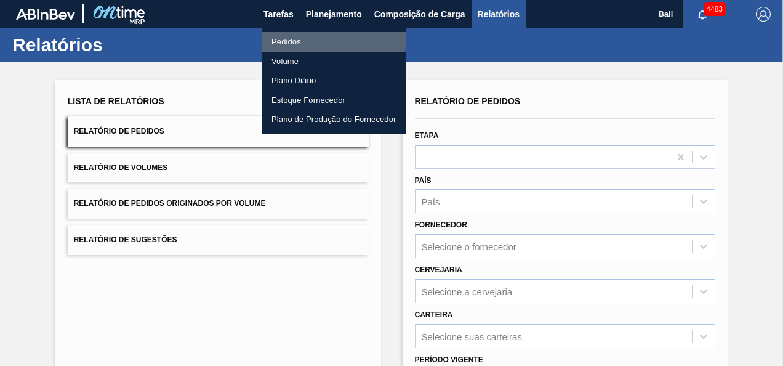
click at [295, 38] on li "Pedidos" at bounding box center [334, 42] width 145 height 20
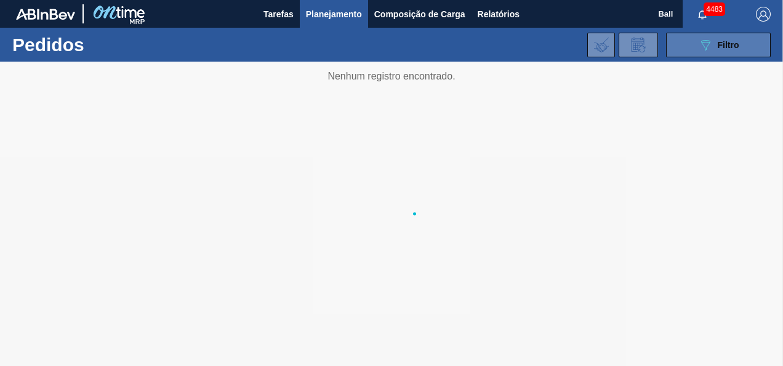
click at [720, 57] on div "089F7B8B-B2A5-4AFE-B5C0-19BA573D28AC Filtro Código Pedido Portal Códido PO SAP …" at bounding box center [479, 44] width 595 height 37
click at [721, 52] on div "089F7B8B-B2A5-4AFE-B5C0-19BA573D28AC Filtro" at bounding box center [718, 45] width 41 height 15
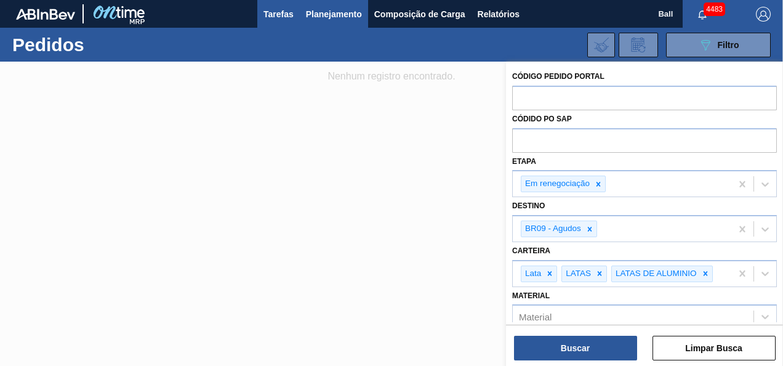
click at [289, 19] on span "Tarefas" at bounding box center [278, 14] width 30 height 15
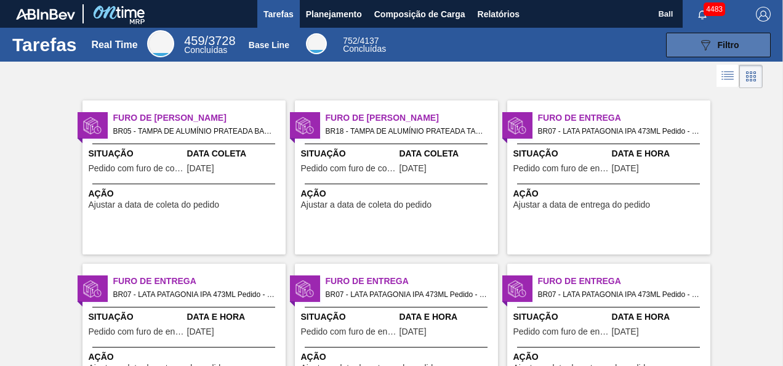
click at [730, 40] on span "Filtro" at bounding box center [729, 45] width 22 height 10
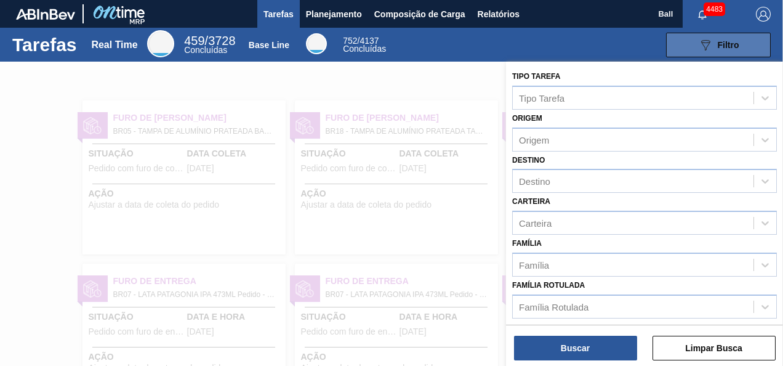
click at [713, 46] on div "089F7B8B-B2A5-4AFE-B5C0-19BA573D28AC Filtro" at bounding box center [718, 45] width 41 height 15
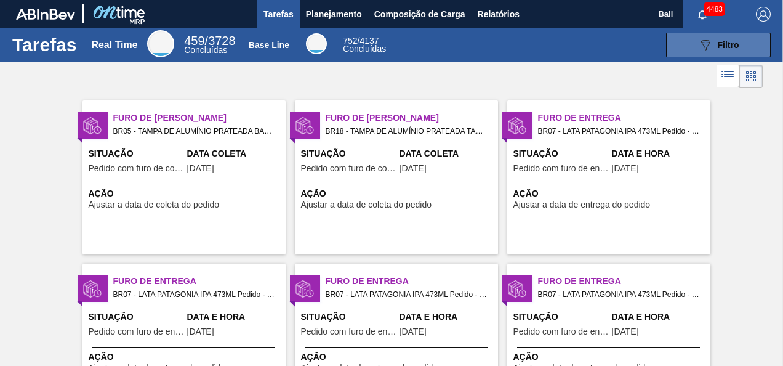
click at [719, 47] on span "Filtro" at bounding box center [729, 45] width 22 height 10
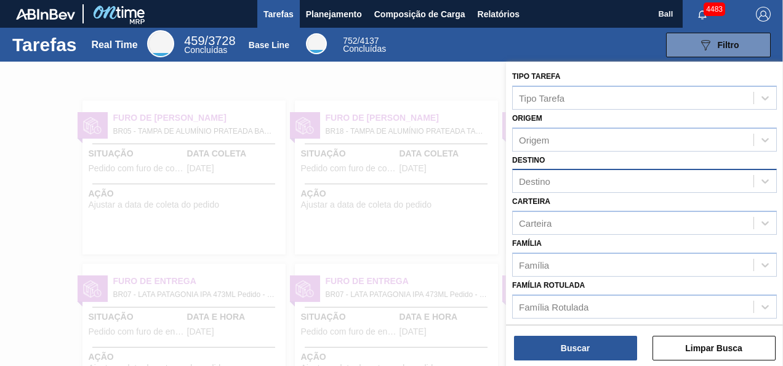
click at [570, 182] on div "Destino" at bounding box center [633, 181] width 241 height 18
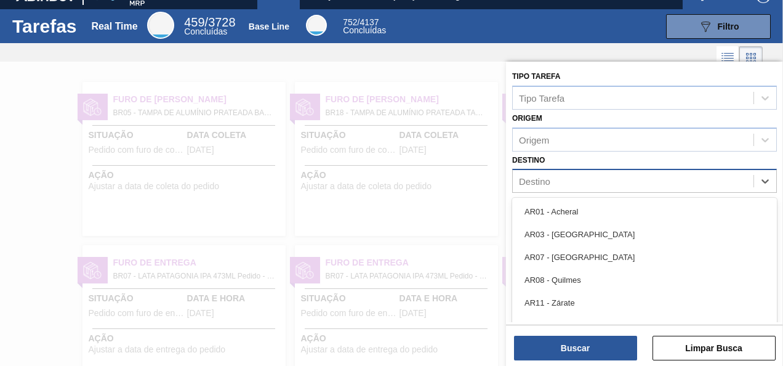
scroll to position [21, 0]
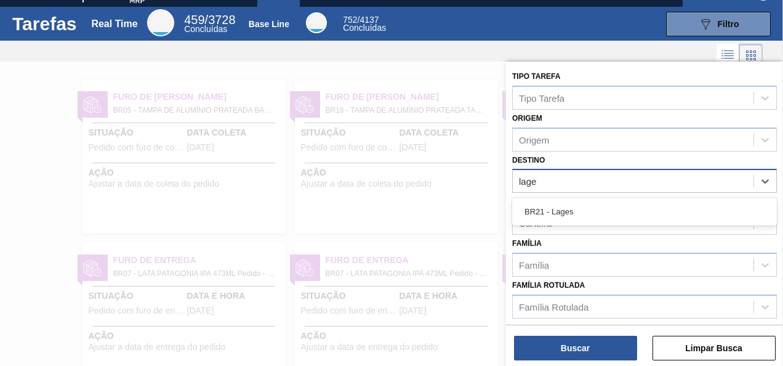
type input "lages"
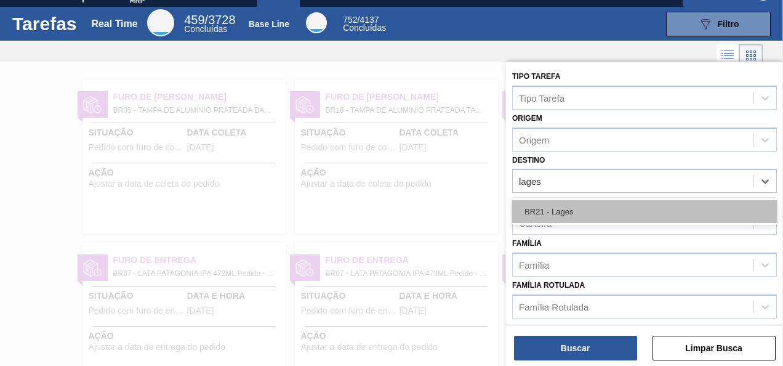
click at [569, 212] on div "BR21 - Lages" at bounding box center [644, 211] width 265 height 23
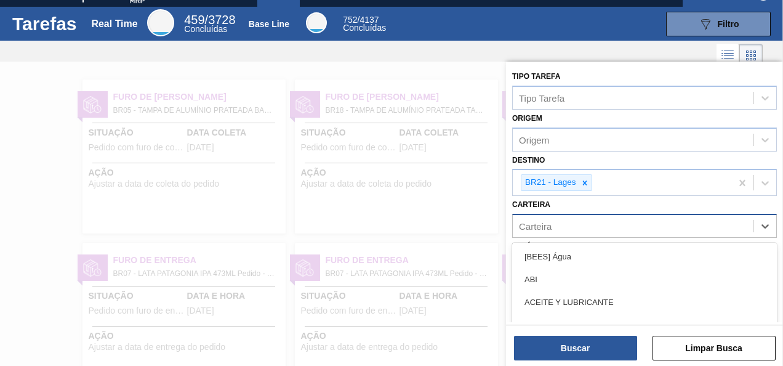
scroll to position [86, 0]
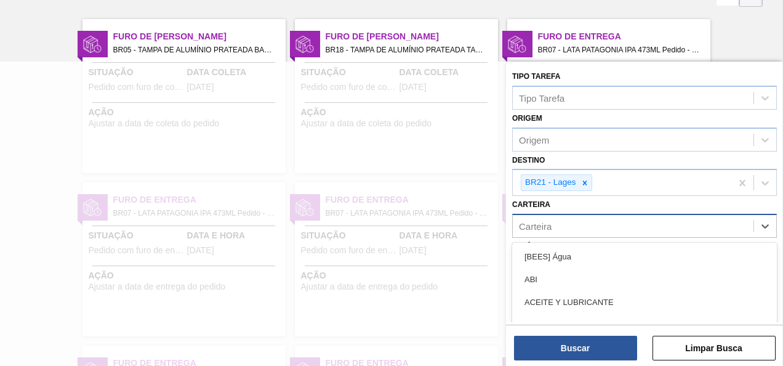
click at [620, 228] on div "Carteira" at bounding box center [633, 226] width 241 height 18
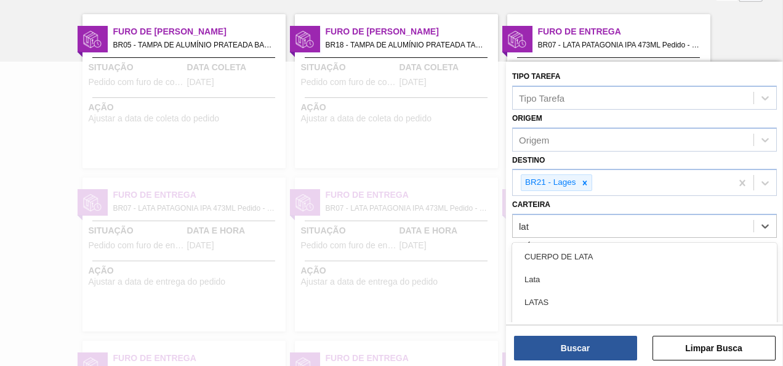
type input "lata"
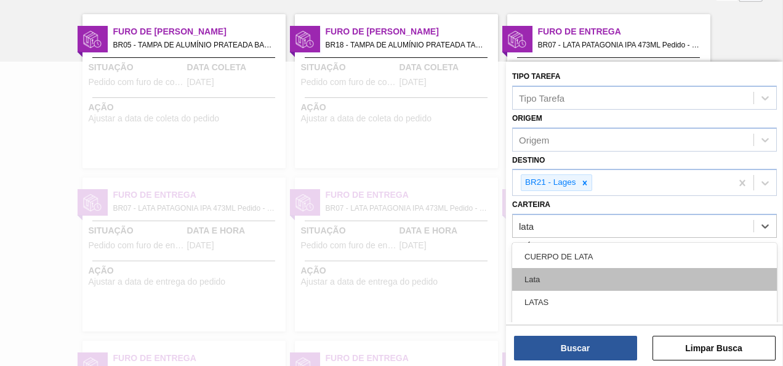
click at [563, 275] on div "Lata" at bounding box center [644, 279] width 265 height 23
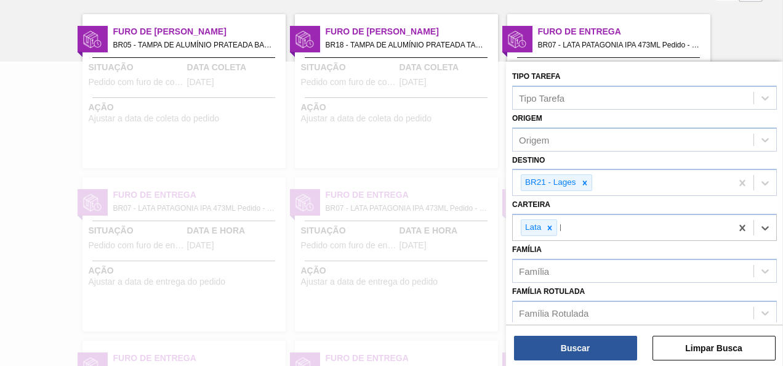
scroll to position [155, 0]
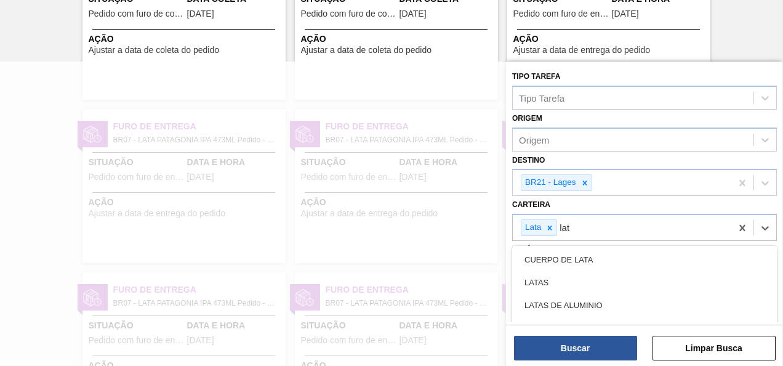
type input "lata"
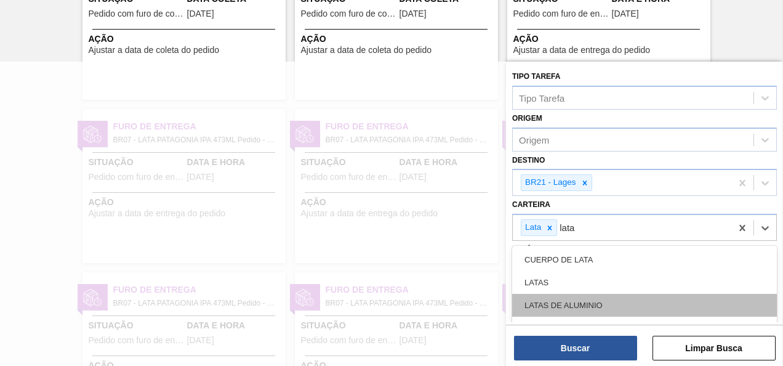
click at [561, 305] on div "LATAS DE ALUMINIO" at bounding box center [644, 305] width 265 height 23
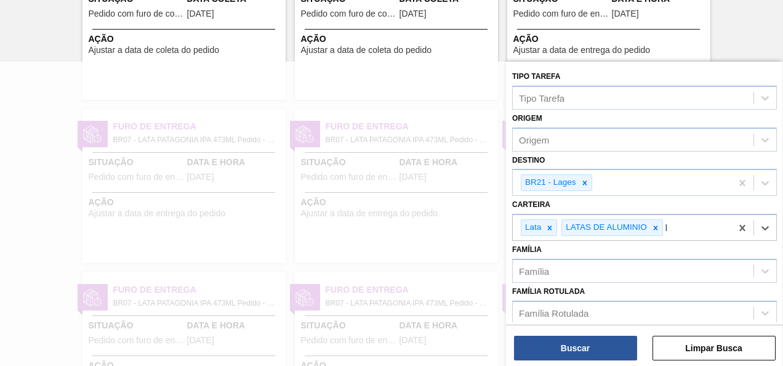
scroll to position [223, 0]
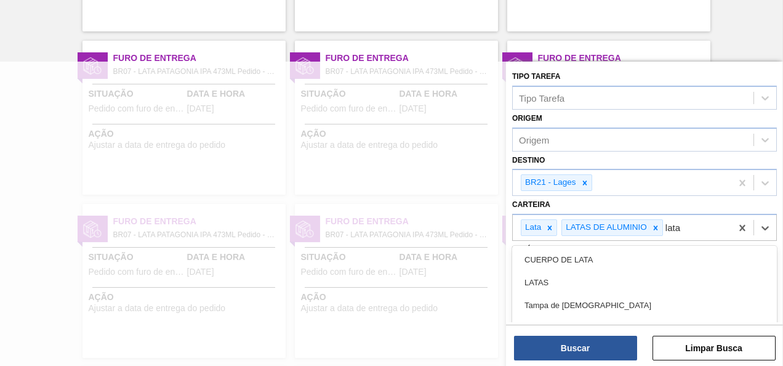
type input "latas"
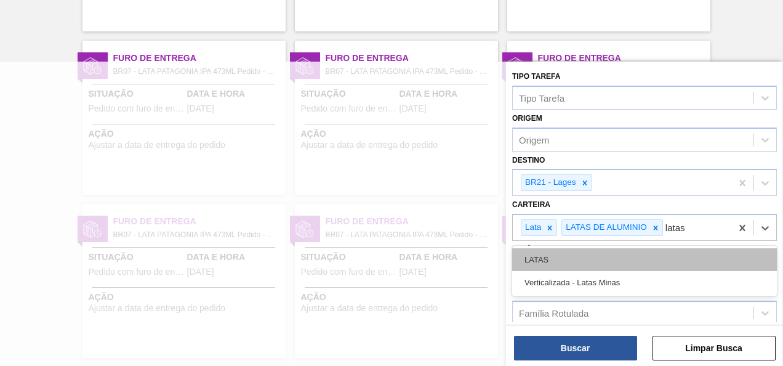
click at [573, 262] on div "LATAS" at bounding box center [644, 259] width 265 height 23
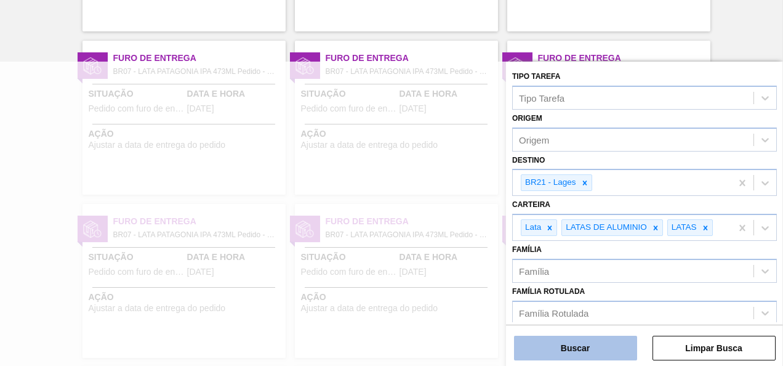
click at [620, 343] on button "Buscar" at bounding box center [575, 347] width 123 height 25
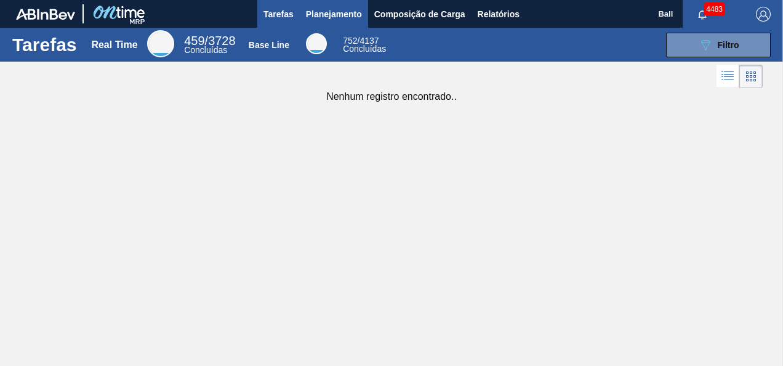
click at [340, 12] on span "Planejamento" at bounding box center [334, 14] width 56 height 15
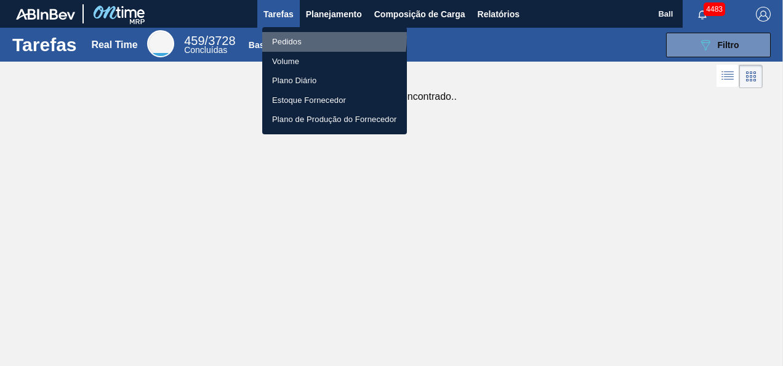
click at [300, 37] on li "Pedidos" at bounding box center [334, 42] width 145 height 20
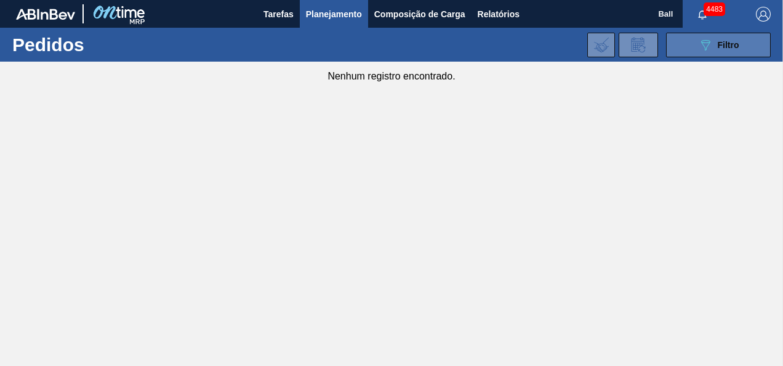
click at [725, 48] on span "Filtro" at bounding box center [729, 45] width 22 height 10
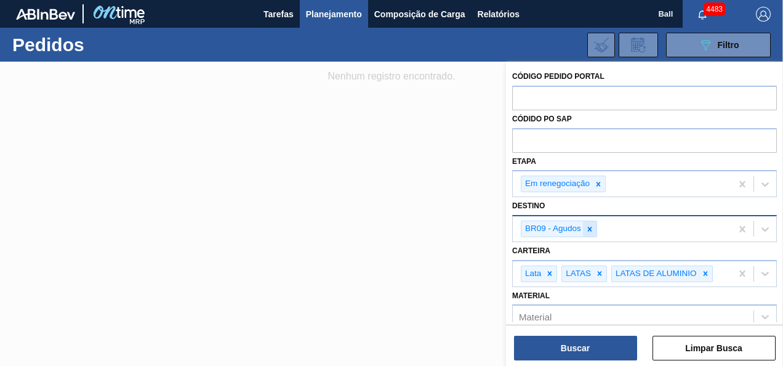
click at [588, 230] on icon at bounding box center [589, 229] width 9 height 9
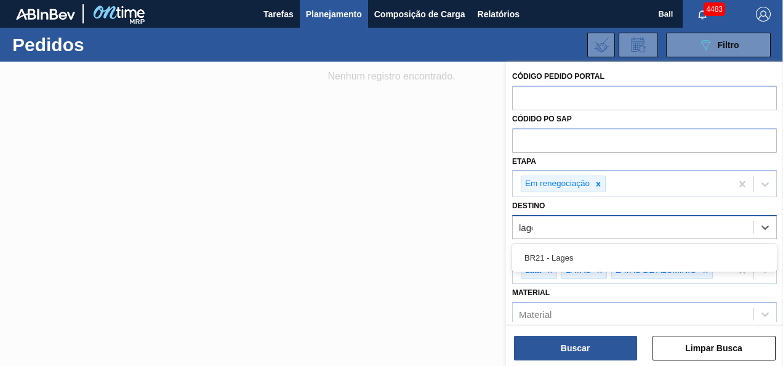
type input "lages"
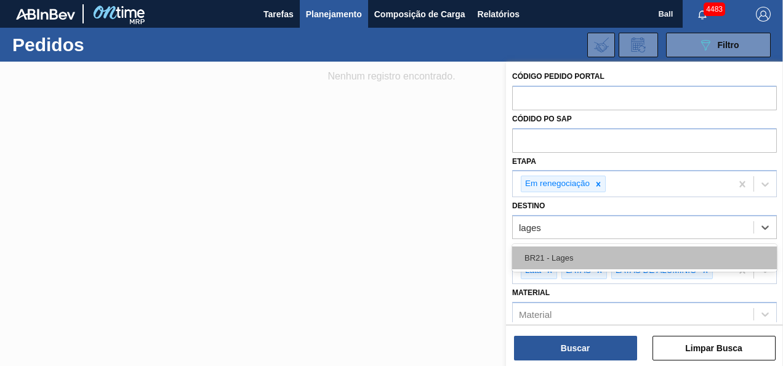
click at [564, 247] on div "BR21 - Lages" at bounding box center [644, 257] width 265 height 23
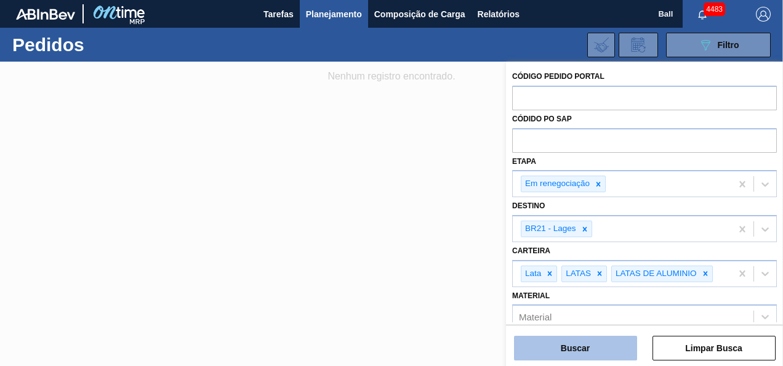
click at [577, 353] on button "Buscar" at bounding box center [575, 347] width 123 height 25
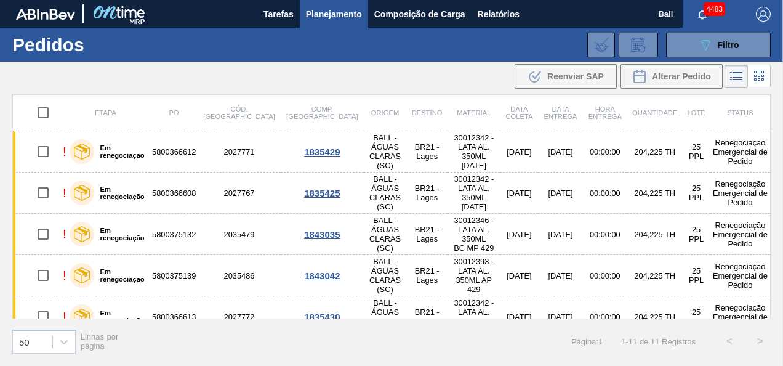
click at [38, 112] on input "checkbox" at bounding box center [43, 113] width 26 height 26
checkbox input "true"
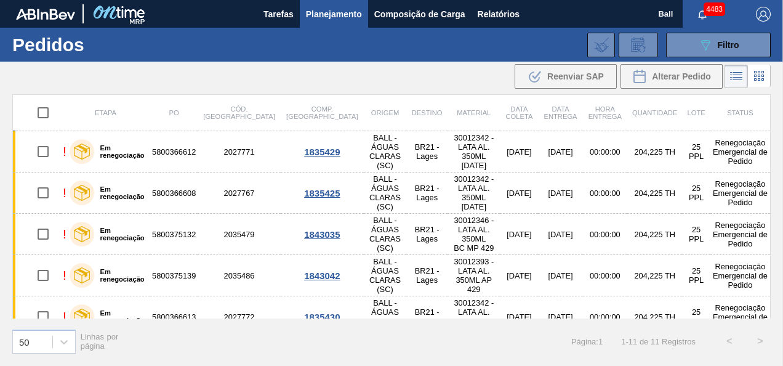
checkbox input "true"
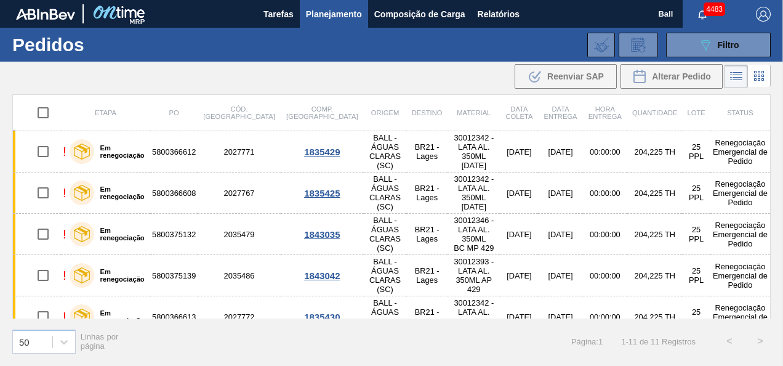
checkbox input "true"
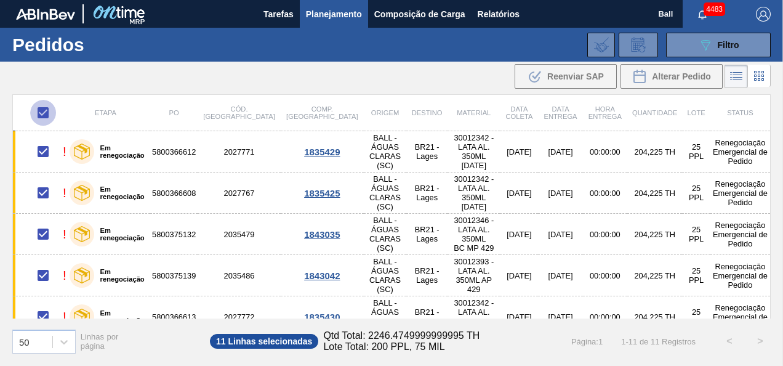
click at [38, 112] on input "checkbox" at bounding box center [43, 113] width 26 height 26
checkbox input "false"
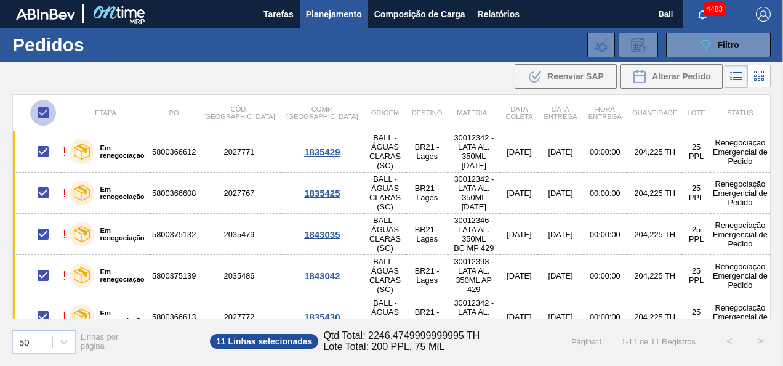
checkbox input "false"
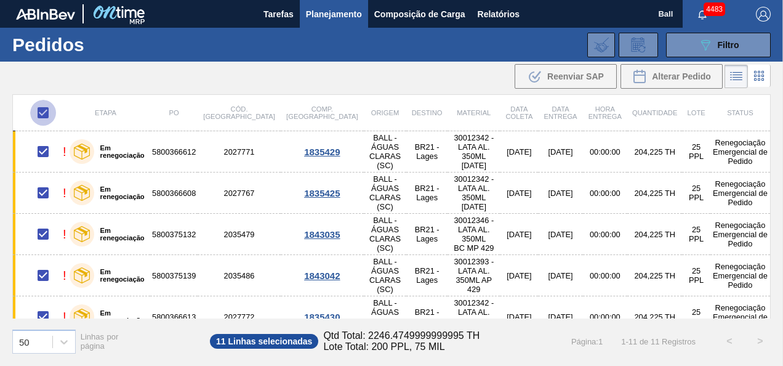
checkbox input "false"
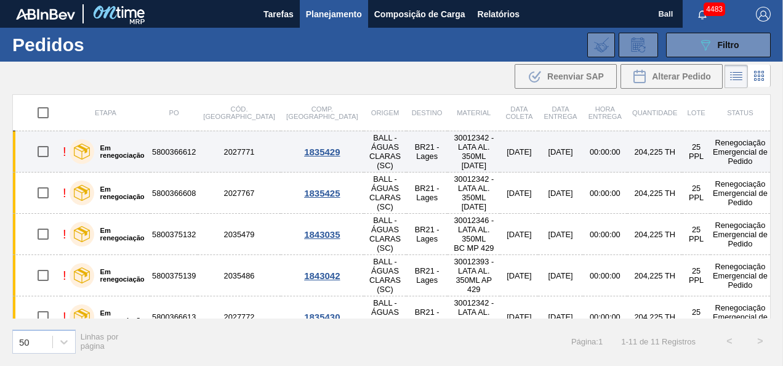
click at [166, 147] on td "5800366612" at bounding box center [173, 151] width 47 height 41
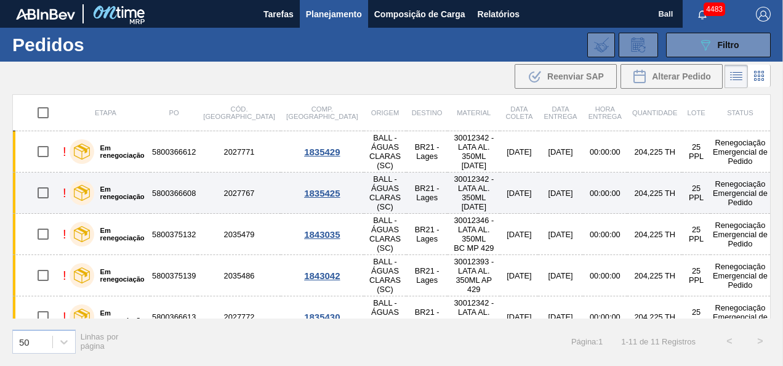
click at [190, 180] on td "5800366608" at bounding box center [173, 192] width 47 height 41
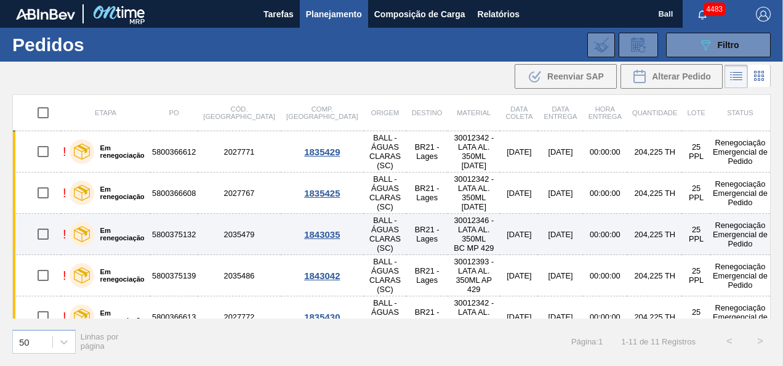
click at [195, 220] on td "5800375132" at bounding box center [173, 234] width 47 height 41
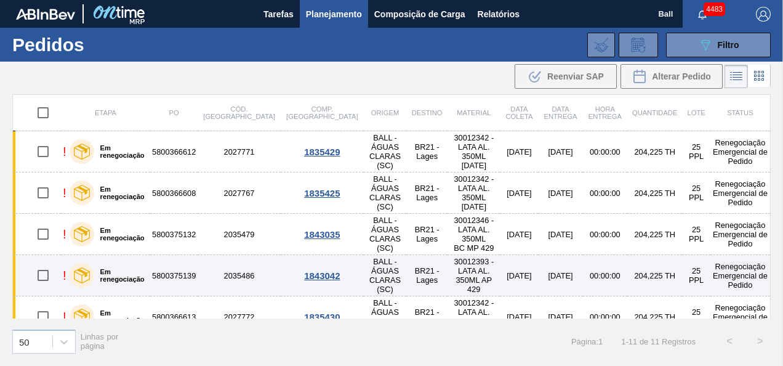
click at [176, 255] on td "5800375139" at bounding box center [173, 275] width 47 height 41
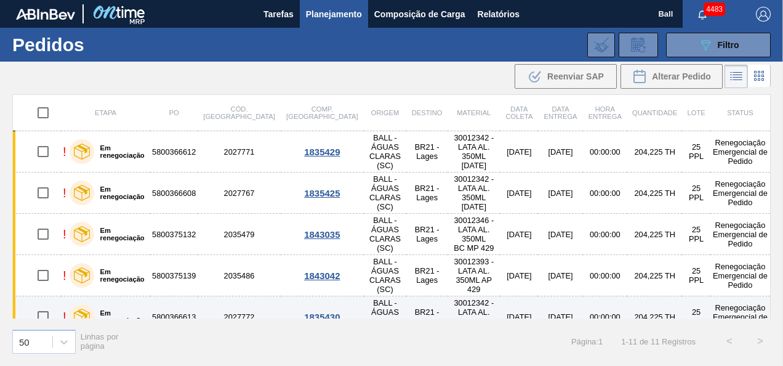
click at [183, 296] on td "5800366613" at bounding box center [173, 316] width 47 height 41
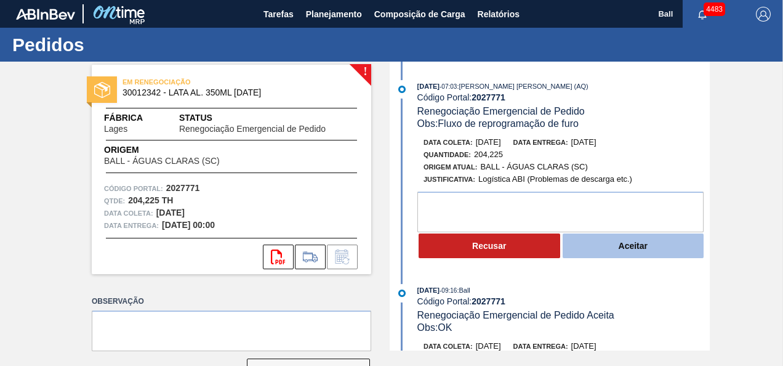
click at [611, 244] on button "Aceitar" at bounding box center [634, 245] width 142 height 25
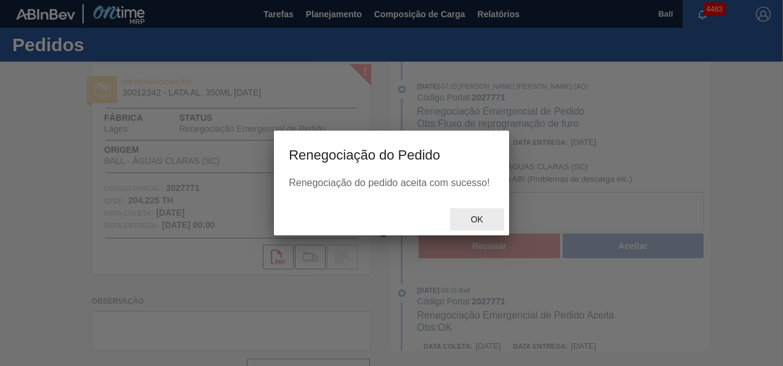
click at [474, 219] on span "Ok" at bounding box center [477, 219] width 32 height 10
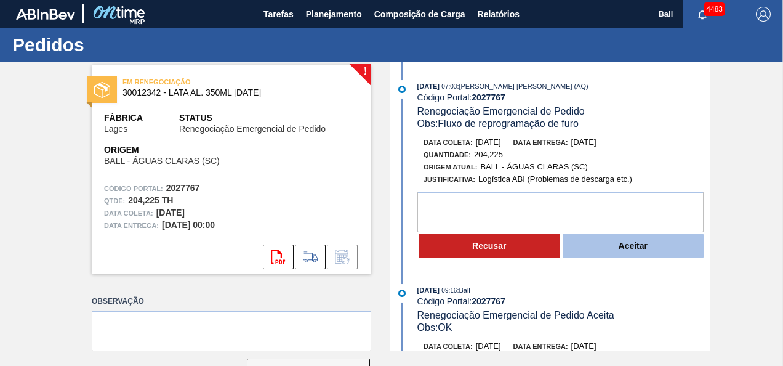
click at [662, 244] on button "Aceitar" at bounding box center [634, 245] width 142 height 25
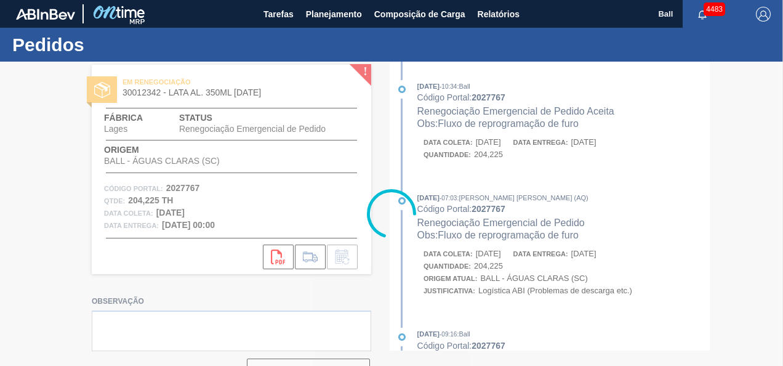
click at [473, 220] on div at bounding box center [391, 214] width 783 height 304
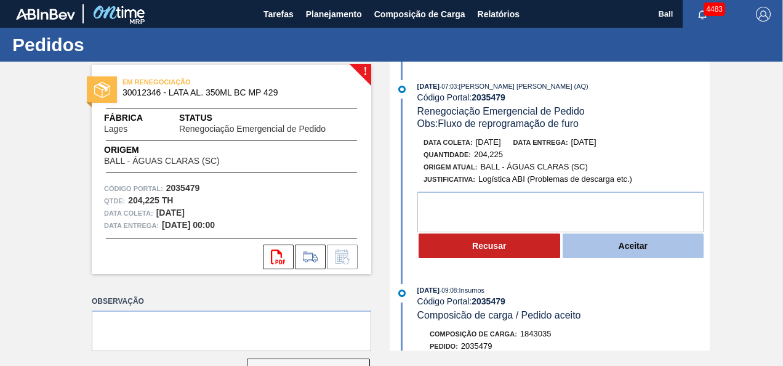
click at [604, 243] on button "Aceitar" at bounding box center [634, 245] width 142 height 25
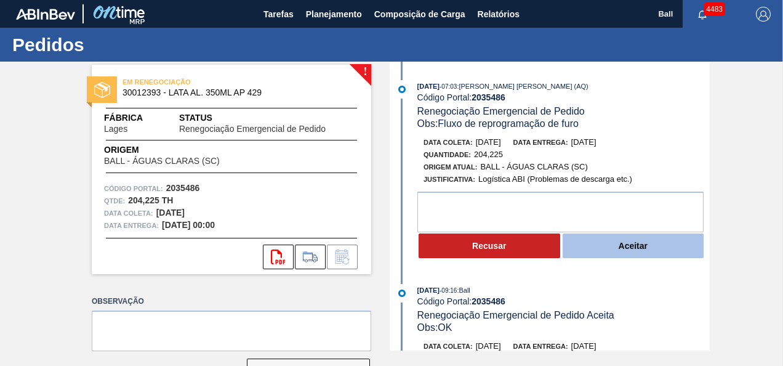
click at [649, 252] on button "Aceitar" at bounding box center [634, 245] width 142 height 25
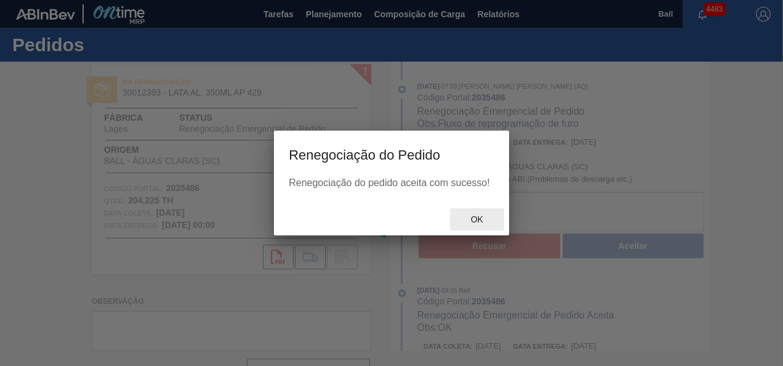
click at [479, 219] on span "Ok" at bounding box center [477, 219] width 32 height 10
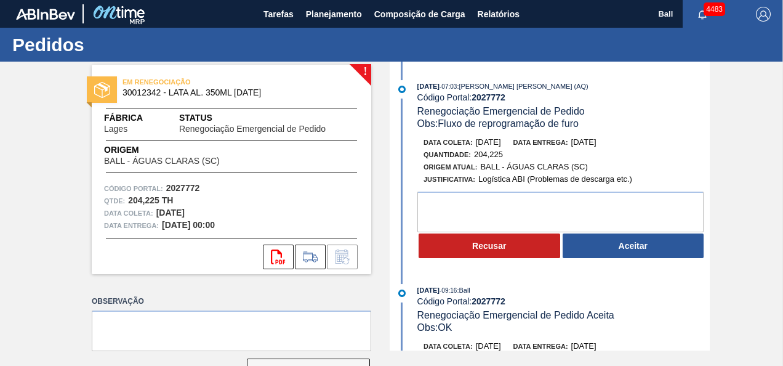
click at [585, 247] on button "Aceitar" at bounding box center [634, 245] width 142 height 25
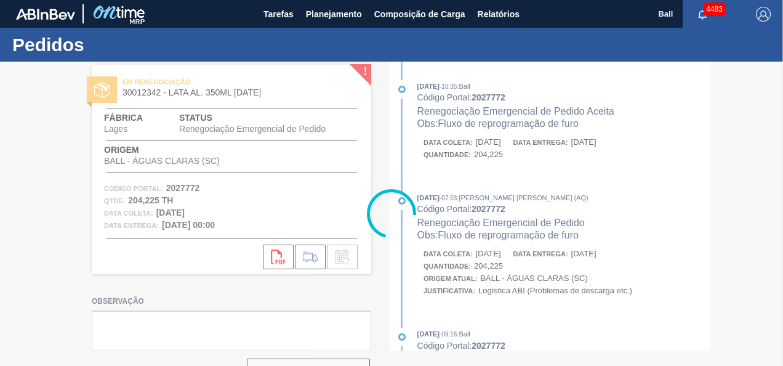
click at [483, 225] on div at bounding box center [391, 214] width 783 height 304
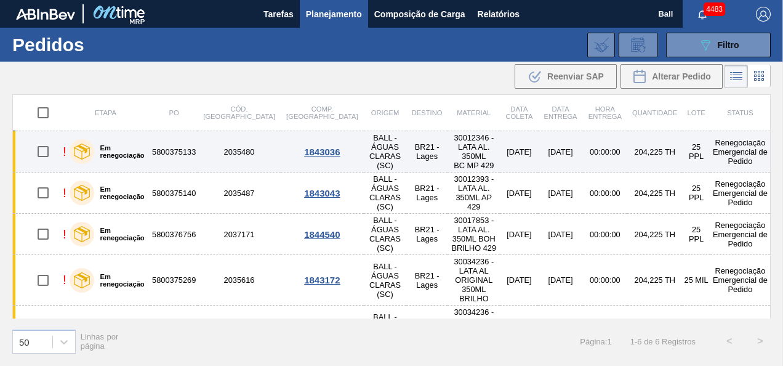
click at [183, 147] on td "5800375133" at bounding box center [173, 151] width 47 height 41
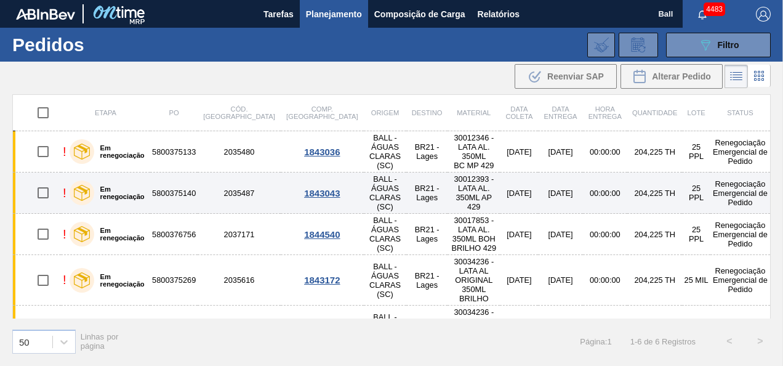
click at [185, 179] on td "5800375140" at bounding box center [173, 192] width 47 height 41
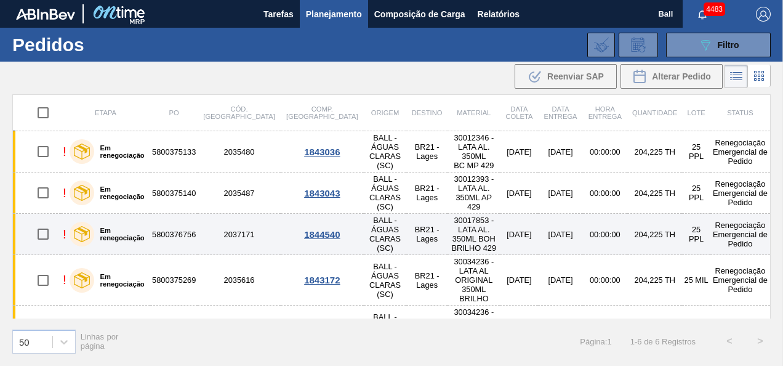
click at [190, 227] on td "5800376756" at bounding box center [173, 234] width 47 height 41
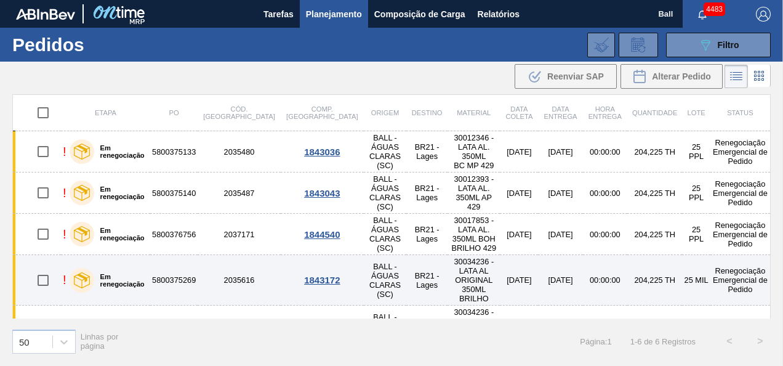
click at [172, 260] on td "5800375269" at bounding box center [173, 280] width 47 height 50
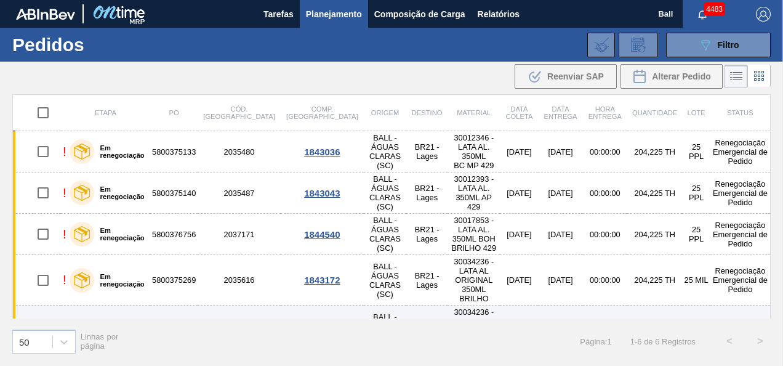
click at [190, 305] on td "5800375268" at bounding box center [173, 330] width 47 height 50
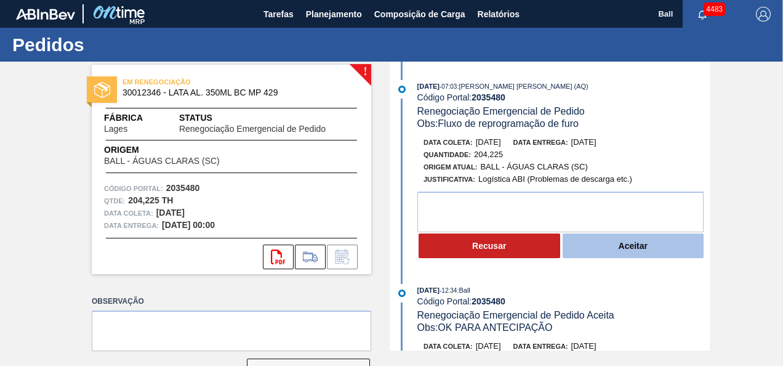
click at [596, 245] on button "Aceitar" at bounding box center [634, 245] width 142 height 25
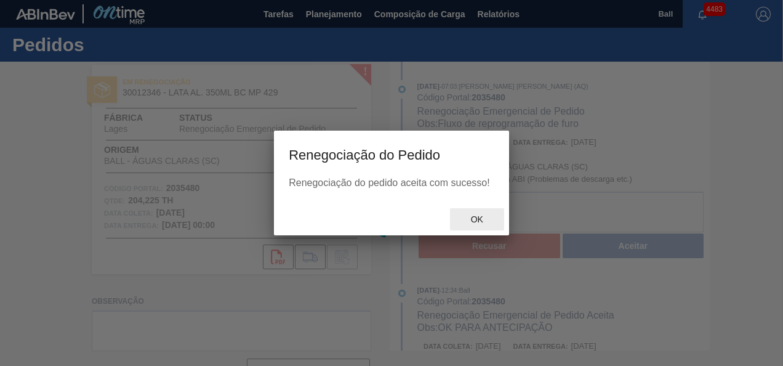
click at [478, 220] on div at bounding box center [391, 214] width 783 height 304
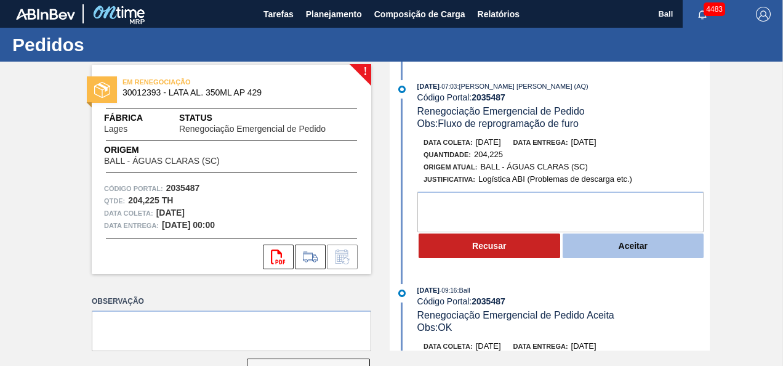
click at [583, 250] on button "Aceitar" at bounding box center [634, 245] width 142 height 25
click at [606, 254] on button "Aceitar" at bounding box center [634, 245] width 142 height 25
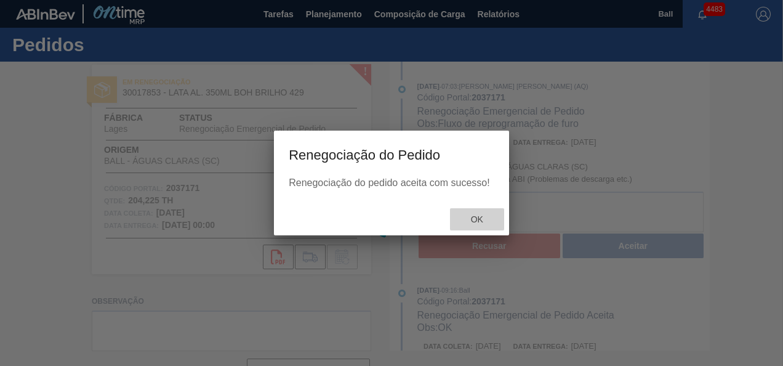
click at [476, 217] on span "Ok" at bounding box center [477, 219] width 32 height 10
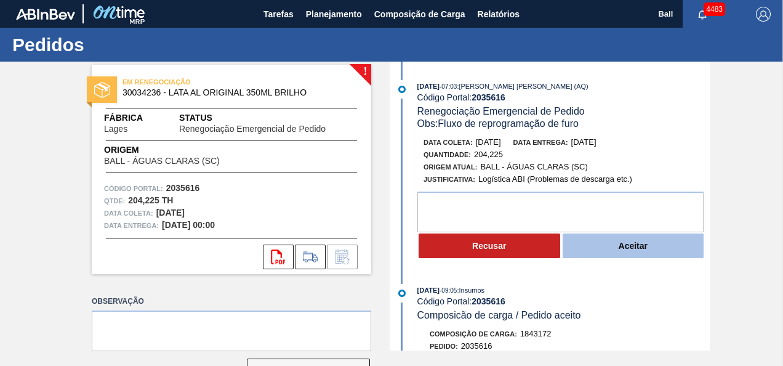
click at [637, 250] on button "Aceitar" at bounding box center [634, 245] width 142 height 25
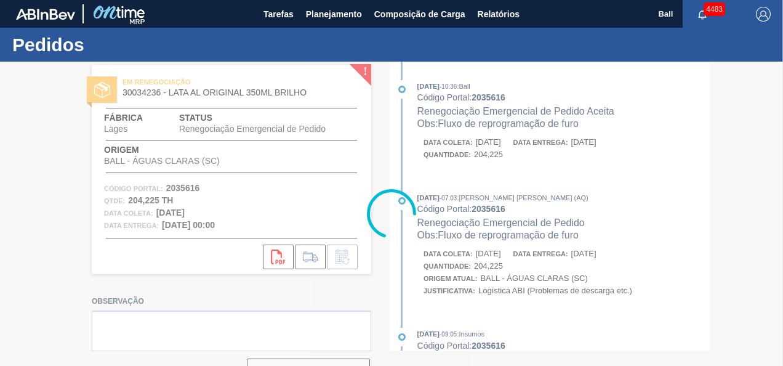
click at [473, 222] on div at bounding box center [391, 214] width 783 height 304
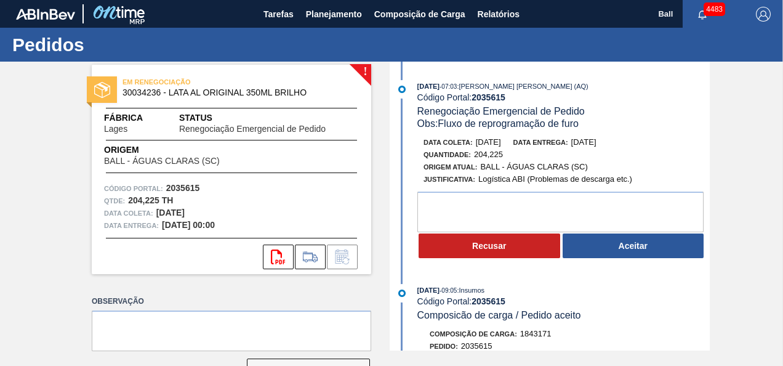
click at [606, 244] on button "Aceitar" at bounding box center [634, 245] width 142 height 25
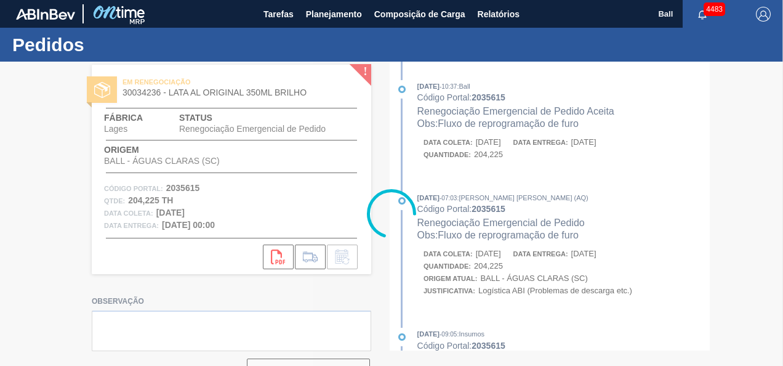
click at [481, 224] on div at bounding box center [391, 214] width 783 height 304
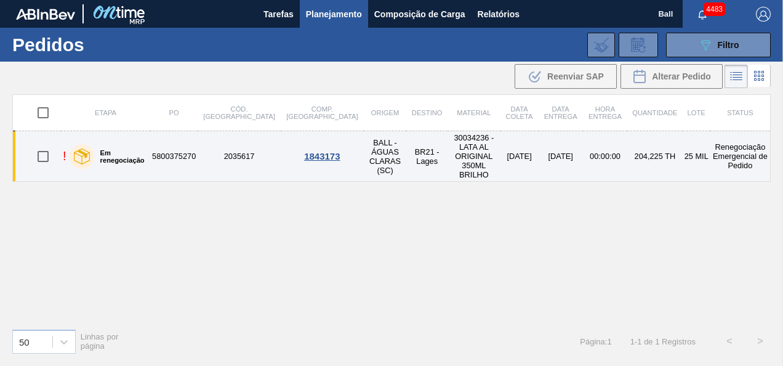
click at [172, 145] on td "5800375270" at bounding box center [173, 156] width 47 height 50
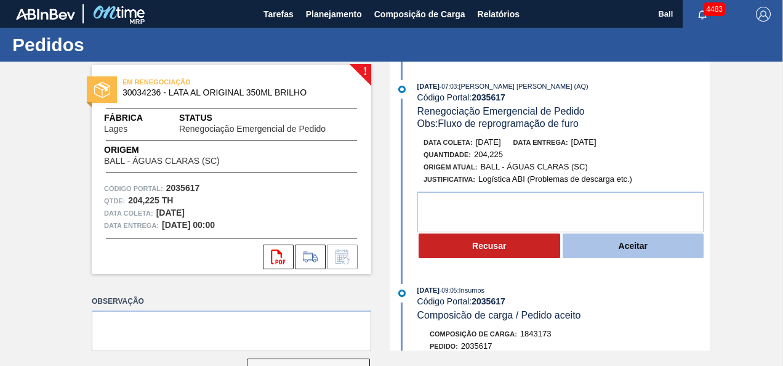
click at [621, 249] on button "Aceitar" at bounding box center [634, 245] width 142 height 25
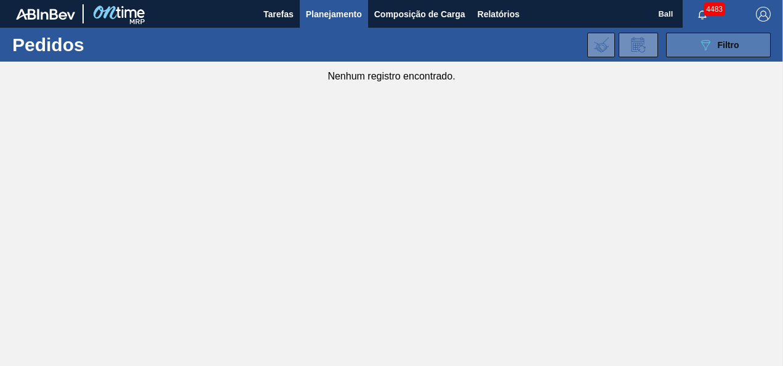
click at [688, 48] on button "089F7B8B-B2A5-4AFE-B5C0-19BA573D28AC Filtro" at bounding box center [718, 45] width 105 height 25
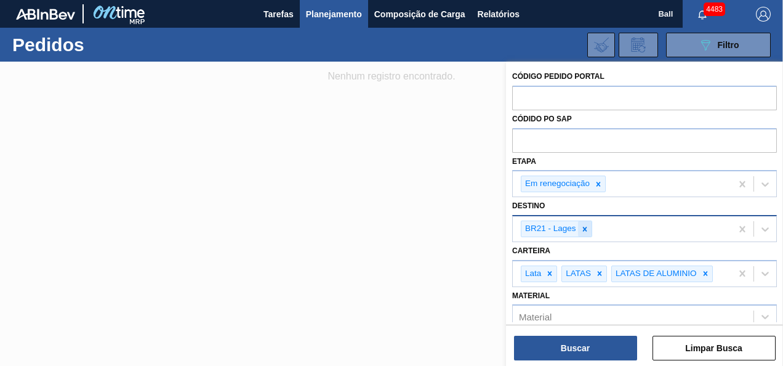
click at [582, 229] on icon at bounding box center [584, 229] width 9 height 9
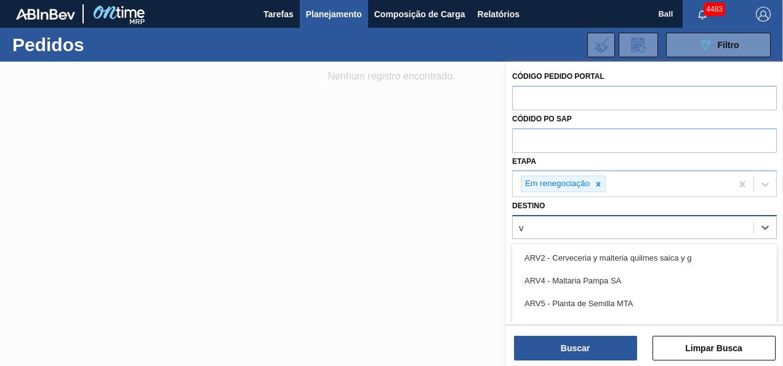
type input "vi"
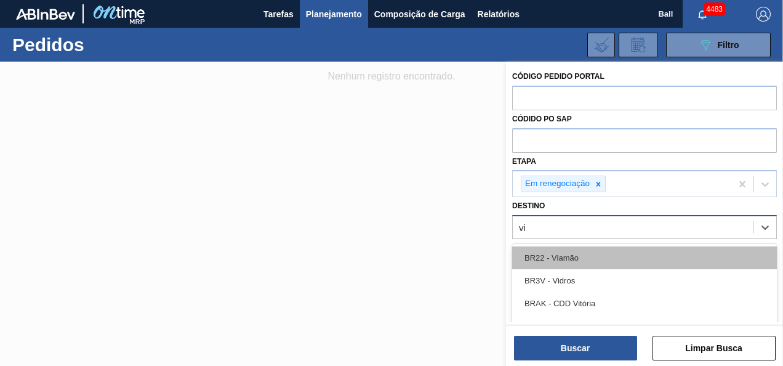
click at [613, 262] on div "BR22 - Viamão" at bounding box center [644, 257] width 265 height 23
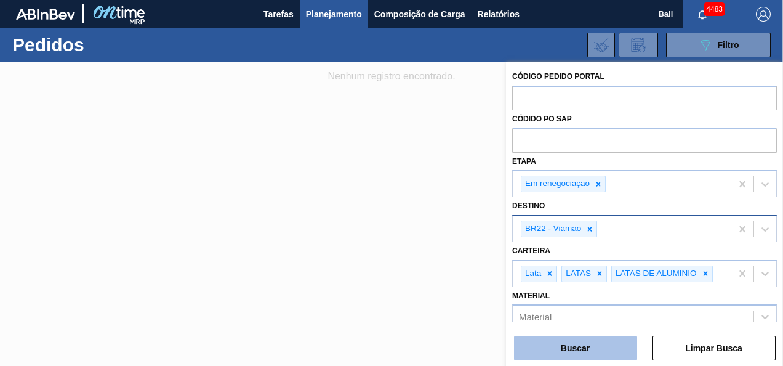
click at [593, 344] on button "Buscar" at bounding box center [575, 347] width 123 height 25
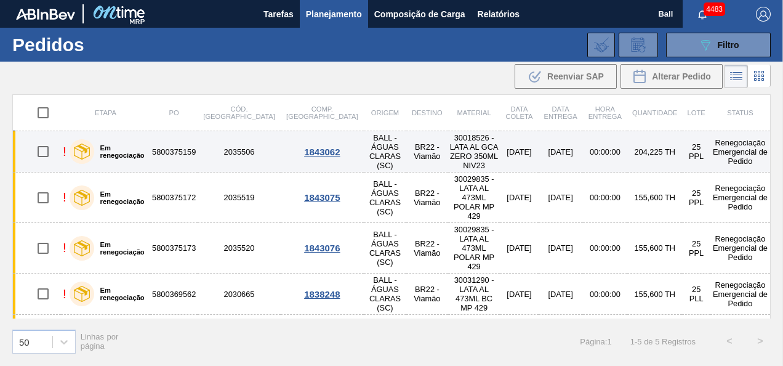
click at [188, 143] on td "5800375159" at bounding box center [173, 151] width 47 height 41
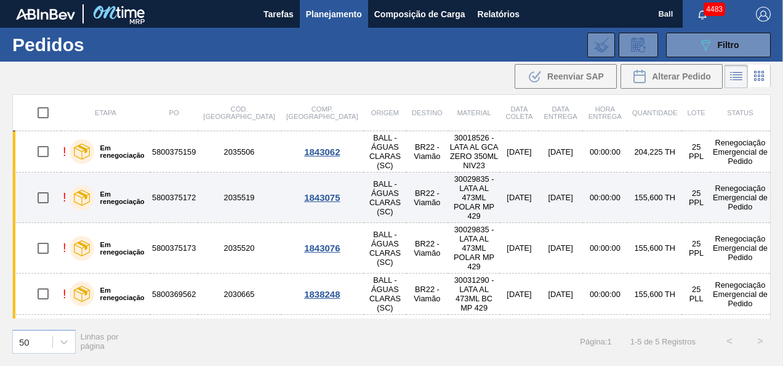
click at [165, 179] on td "5800375172" at bounding box center [173, 197] width 47 height 50
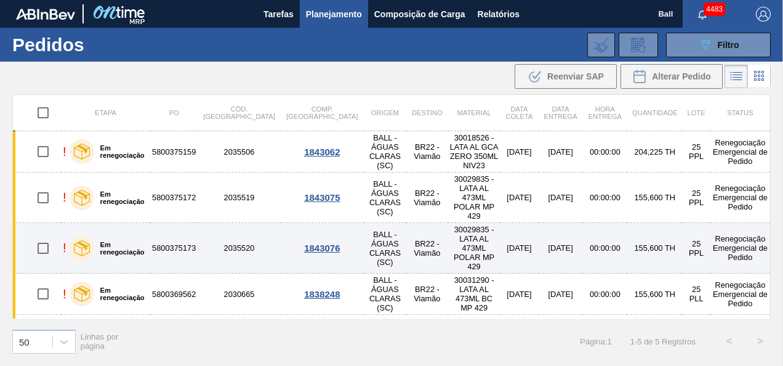
click at [185, 223] on td "5800375173" at bounding box center [173, 248] width 47 height 50
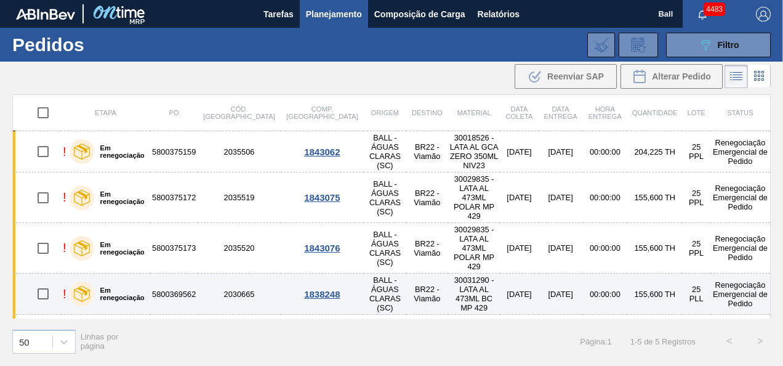
click at [171, 273] on td "5800369562" at bounding box center [173, 293] width 47 height 41
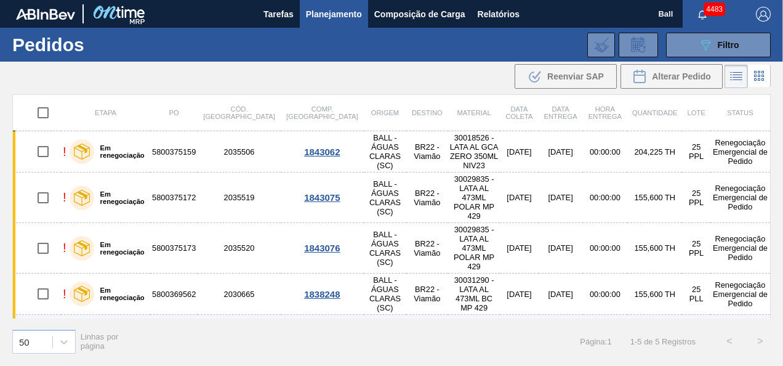
click at [174, 315] on td "5800369563" at bounding box center [173, 335] width 47 height 41
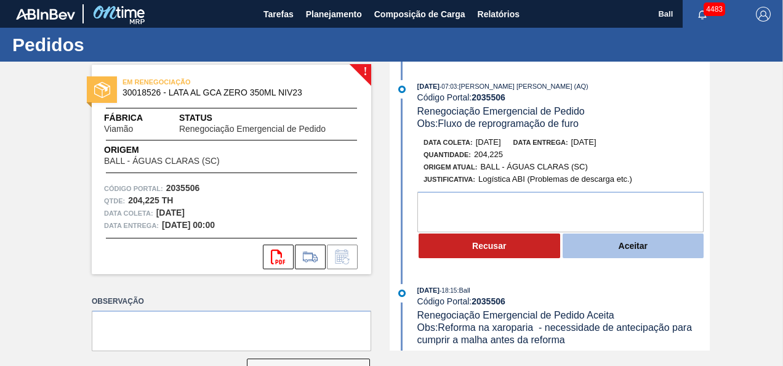
click at [629, 250] on button "Aceitar" at bounding box center [634, 245] width 142 height 25
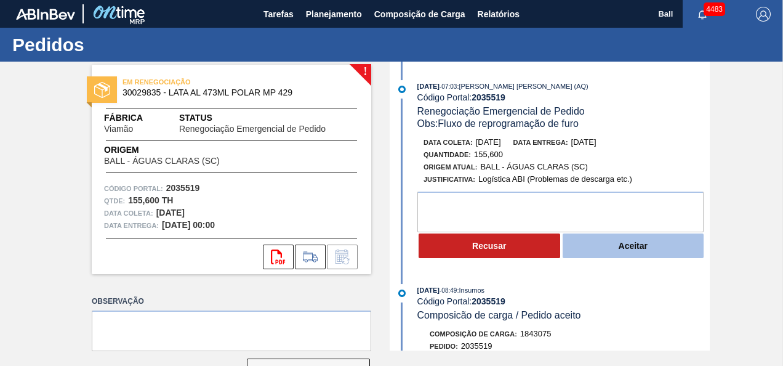
click at [608, 244] on button "Aceitar" at bounding box center [634, 245] width 142 height 25
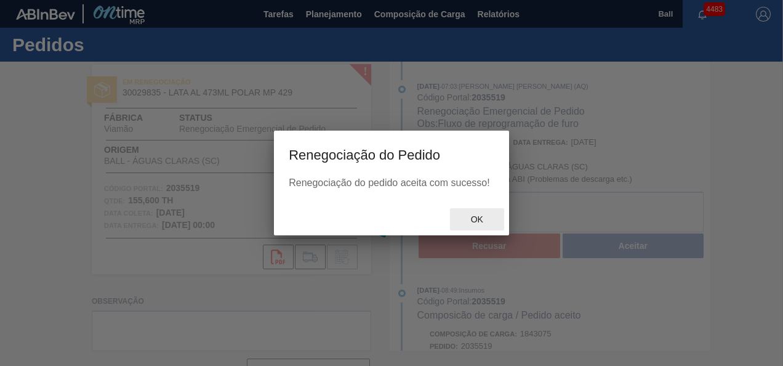
click at [486, 228] on div "Ok" at bounding box center [477, 219] width 54 height 23
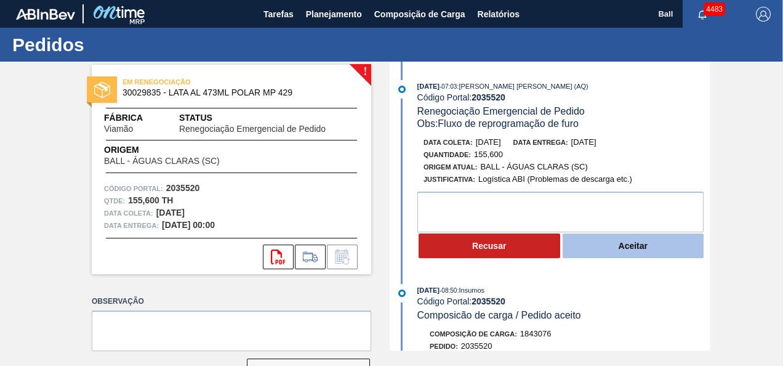
click at [595, 244] on button "Aceitar" at bounding box center [634, 245] width 142 height 25
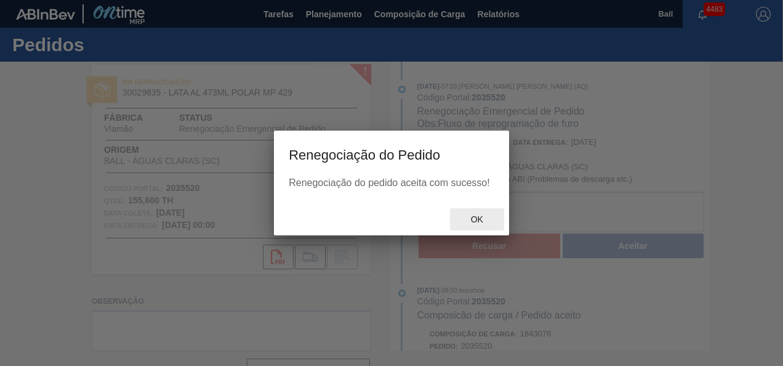
click at [482, 215] on span "Ok" at bounding box center [477, 219] width 32 height 10
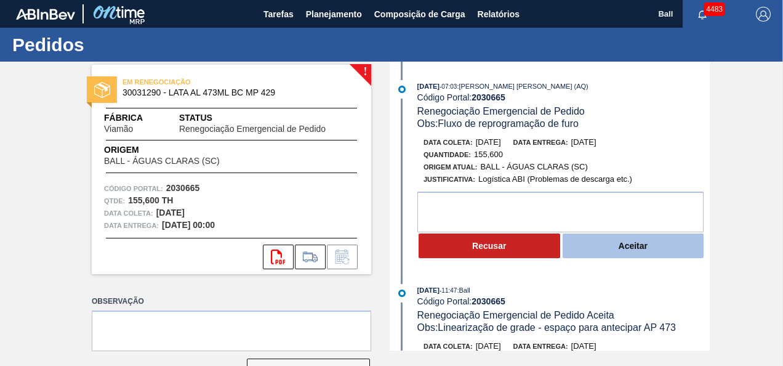
click at [607, 252] on button "Aceitar" at bounding box center [634, 245] width 142 height 25
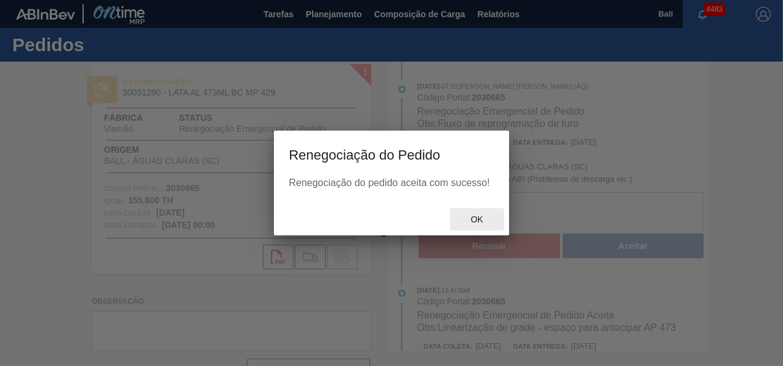
click at [490, 220] on div at bounding box center [391, 214] width 783 height 304
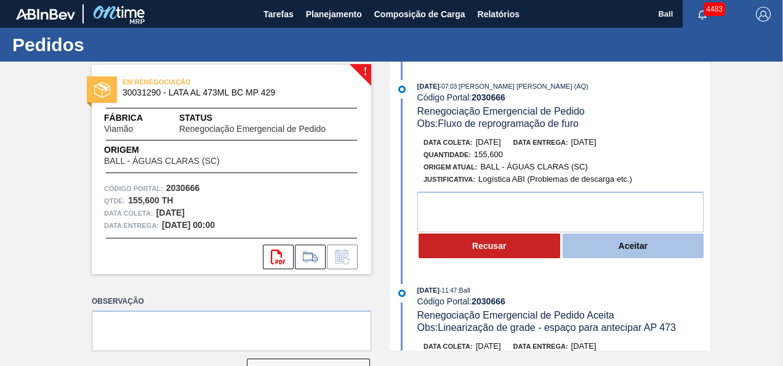
click at [649, 239] on button "Aceitar" at bounding box center [634, 245] width 142 height 25
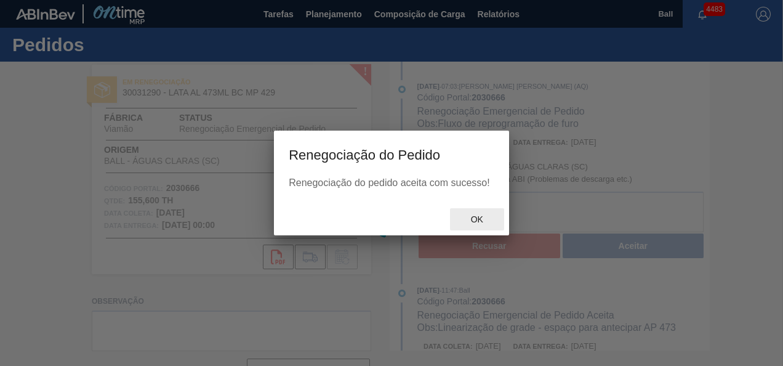
click at [480, 214] on div "Ok" at bounding box center [477, 219] width 54 height 23
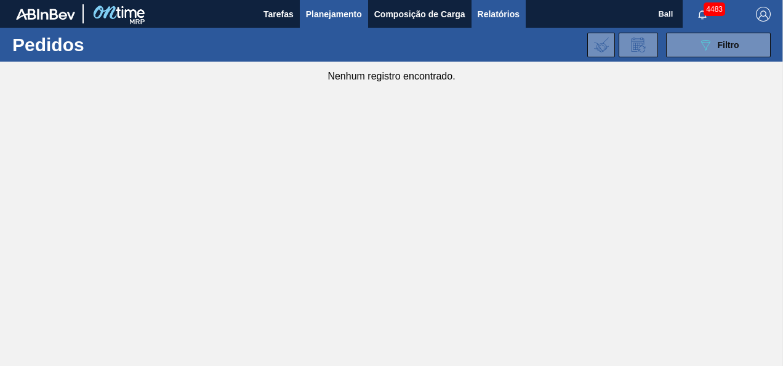
click at [510, 15] on span "Relatórios" at bounding box center [499, 14] width 42 height 15
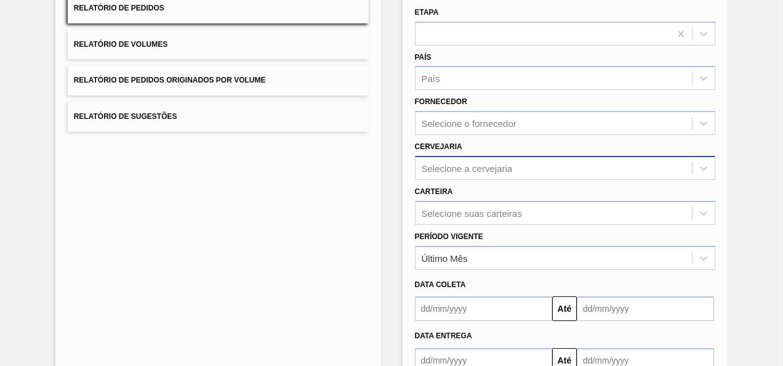
click at [502, 169] on div "Selecione a cervejaria" at bounding box center [554, 168] width 277 height 18
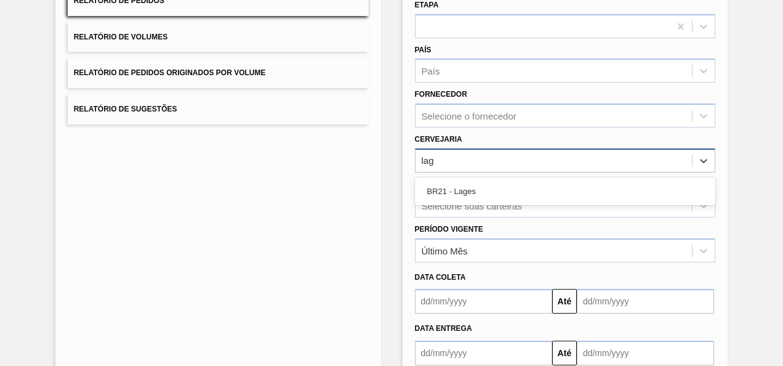
type input "lage"
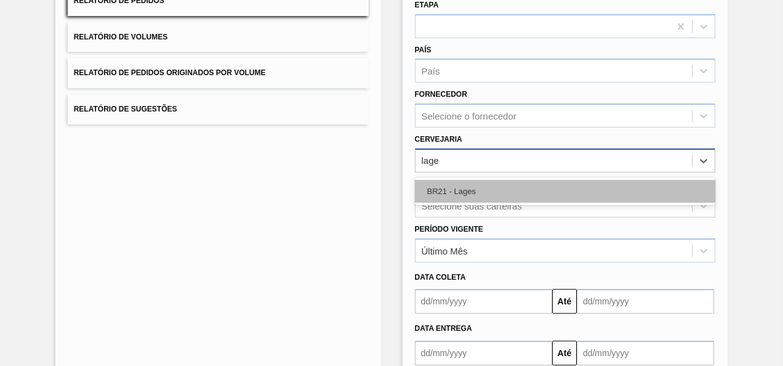
click at [505, 195] on div "BR21 - Lages" at bounding box center [565, 191] width 301 height 23
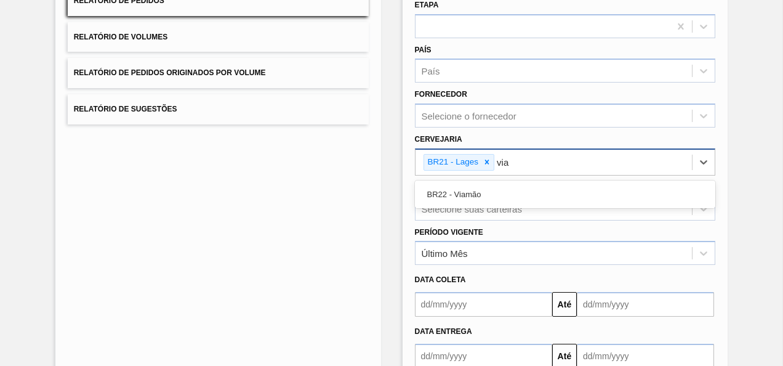
type input "viam"
click at [505, 195] on div "BR22 - Viamão" at bounding box center [565, 194] width 301 height 23
type input "agudo"
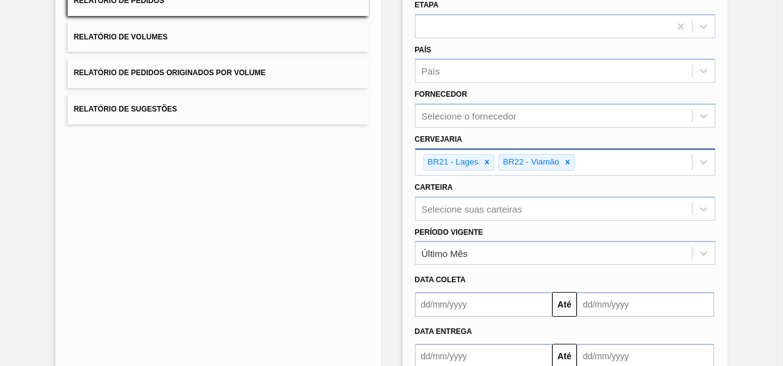
click at [595, 179] on div "Carteira Selecione suas carteiras" at bounding box center [565, 200] width 301 height 42
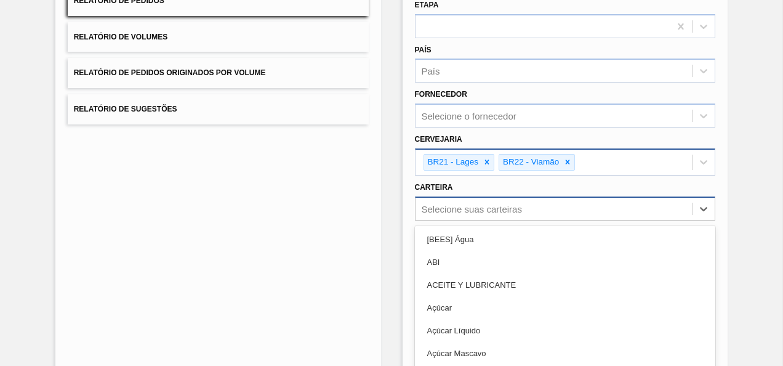
scroll to position [178, 0]
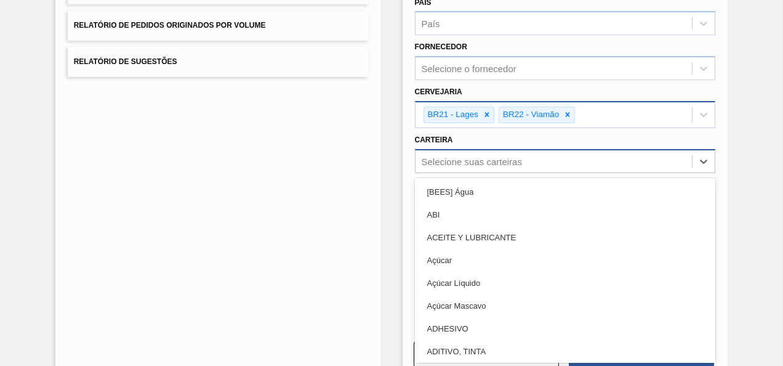
click at [544, 173] on div "option ABI focused, 2 of 101. 101 results available. Use Up and Down to choose …" at bounding box center [565, 161] width 301 height 24
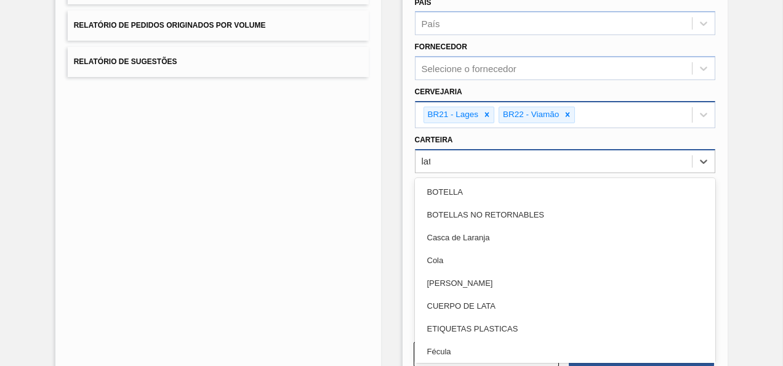
type input "lata"
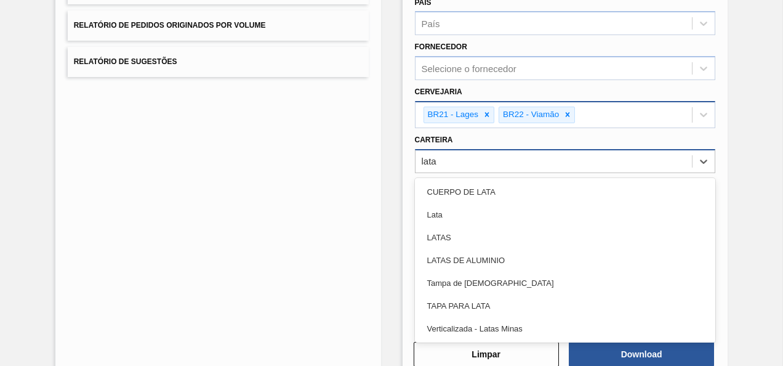
click at [544, 203] on div "Lata" at bounding box center [565, 214] width 301 height 23
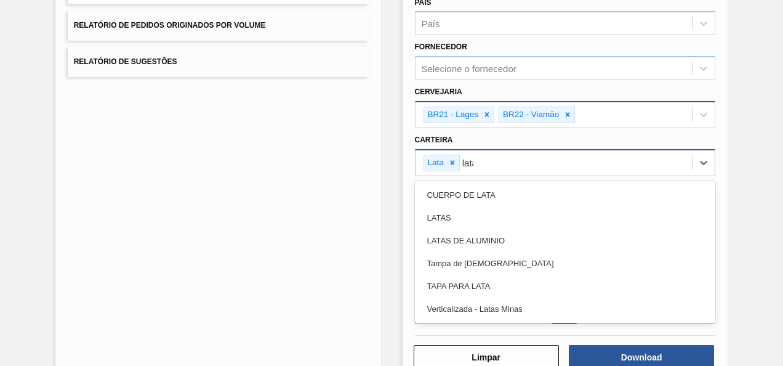
type input "latas"
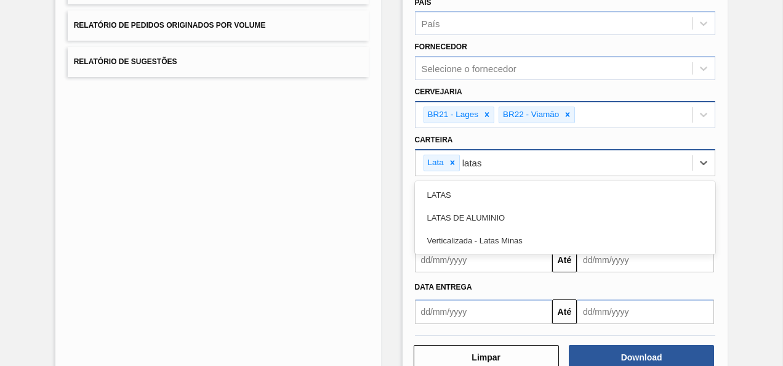
click at [544, 206] on div "LATAS DE ALUMINIO" at bounding box center [565, 217] width 301 height 23
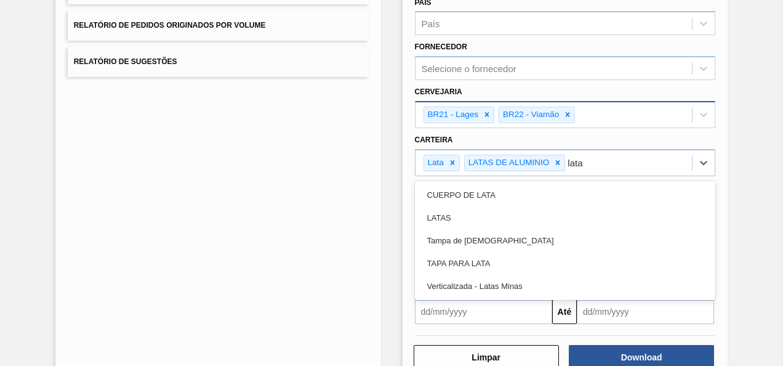
type input "latas"
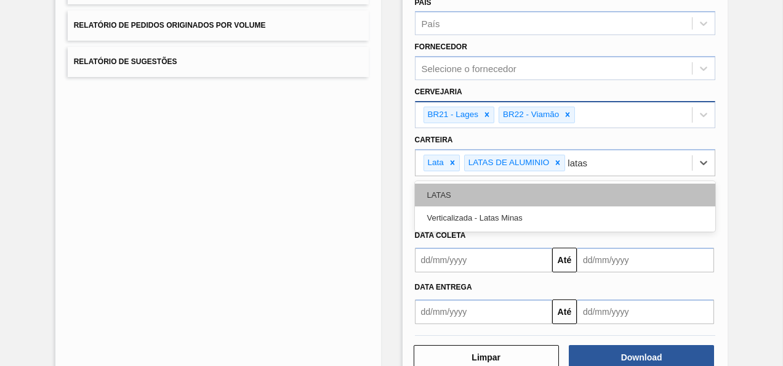
click at [542, 190] on div "LATAS" at bounding box center [565, 194] width 301 height 23
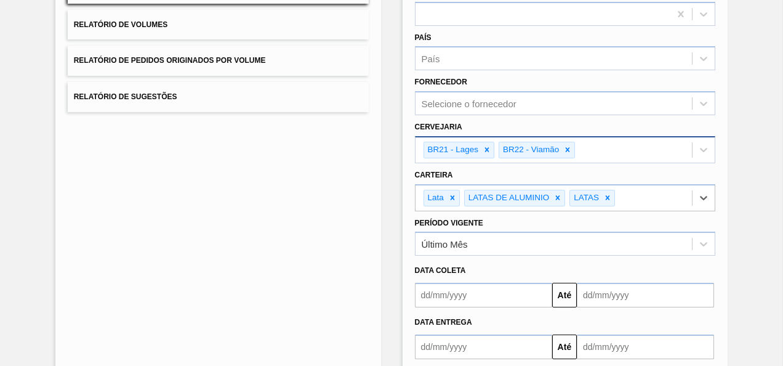
scroll to position [116, 0]
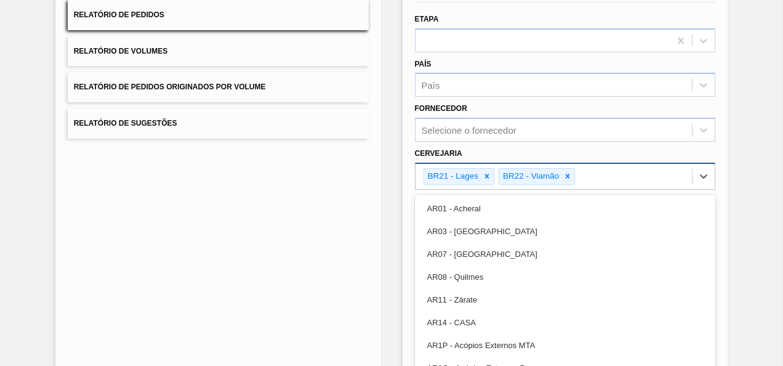
click at [606, 176] on div "option BR22 - Viamão, selected. option AR01 - Acheral focused, 1 of 92. 90 resu…" at bounding box center [565, 176] width 301 height 27
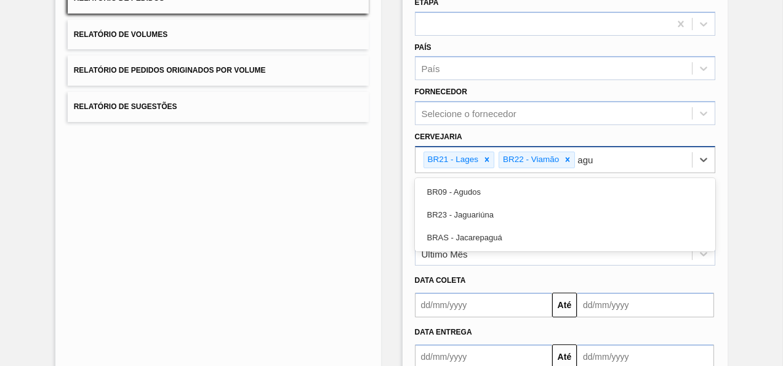
type input "agud"
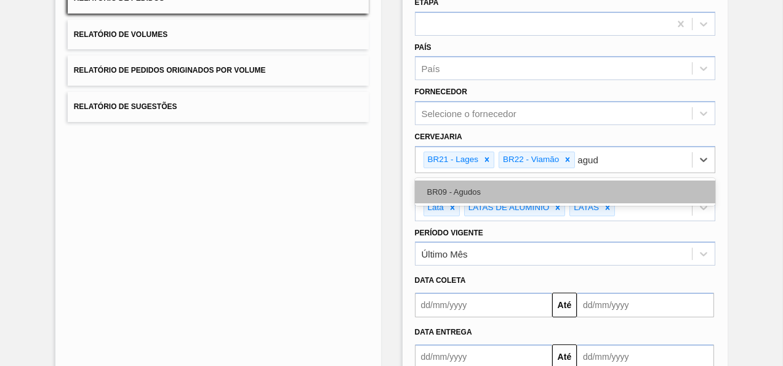
click at [497, 184] on div "BR09 - Agudos" at bounding box center [565, 191] width 301 height 23
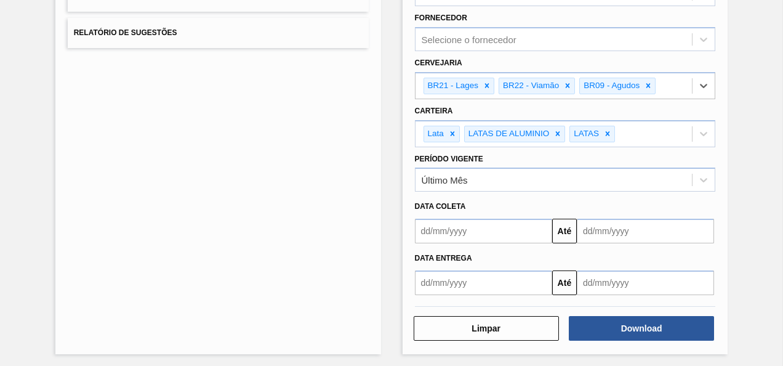
scroll to position [208, 0]
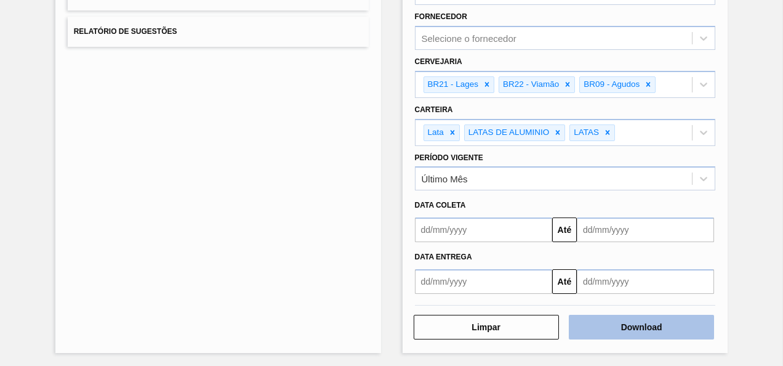
click at [637, 321] on button "Download" at bounding box center [641, 327] width 145 height 25
